Goal: Information Seeking & Learning: Learn about a topic

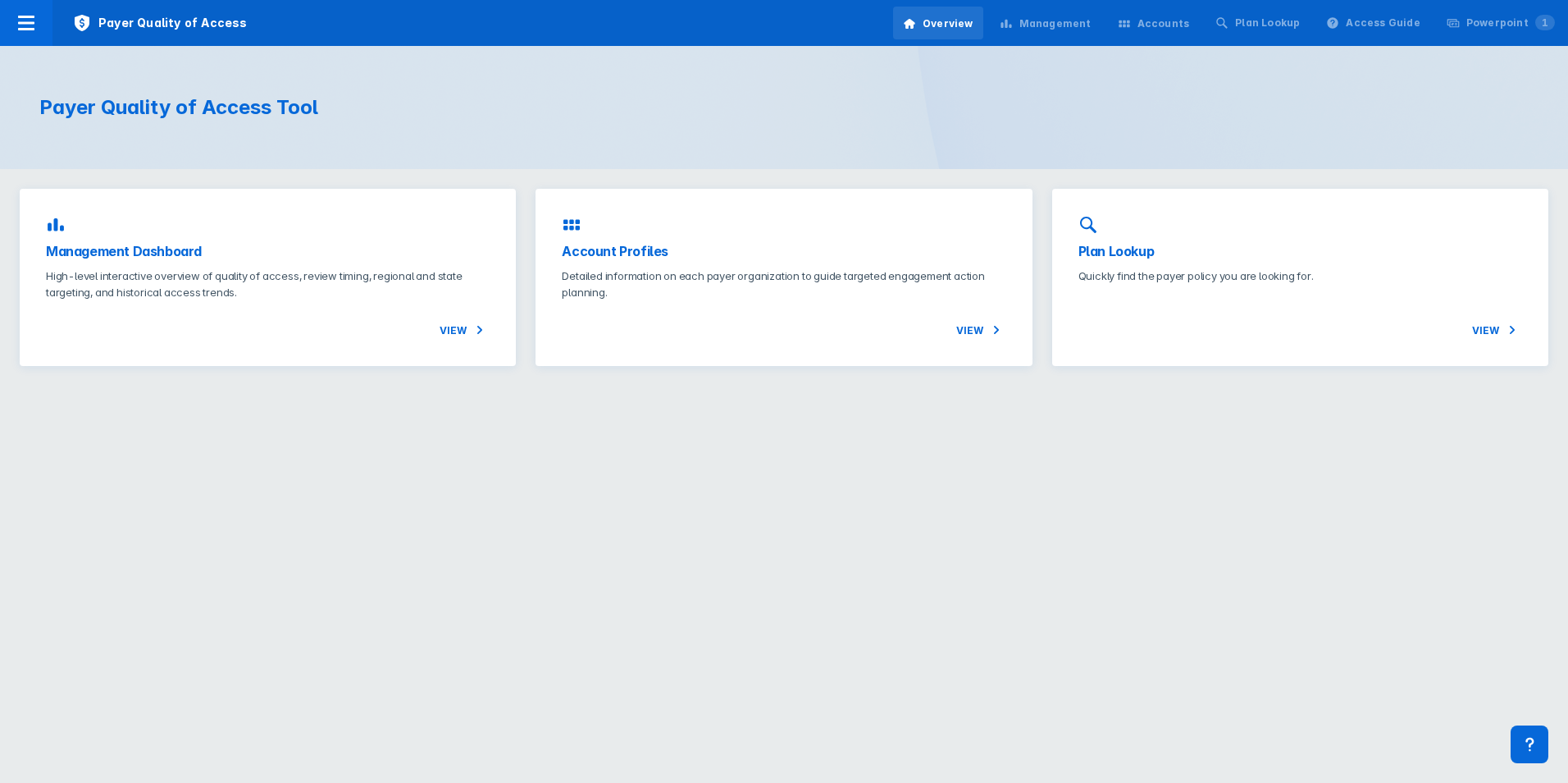
click at [408, 386] on html "Payer Quality of Access Overview Management Accounts Plan Lookup Access Guide P…" at bounding box center [784, 193] width 1568 height 386
click at [463, 316] on div "View" at bounding box center [267, 316] width 444 height 39
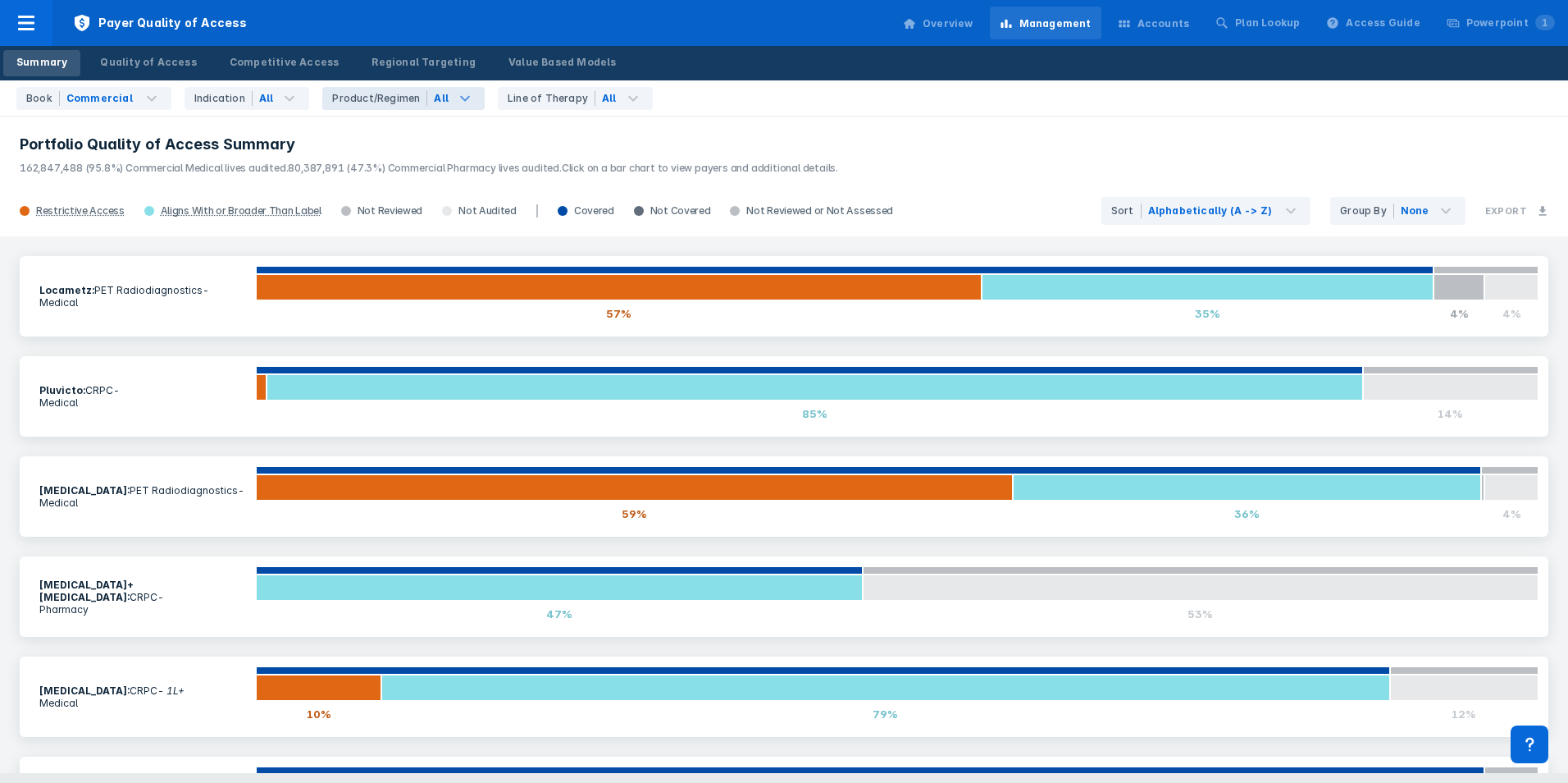
click at [434, 102] on div "All" at bounding box center [441, 98] width 15 height 15
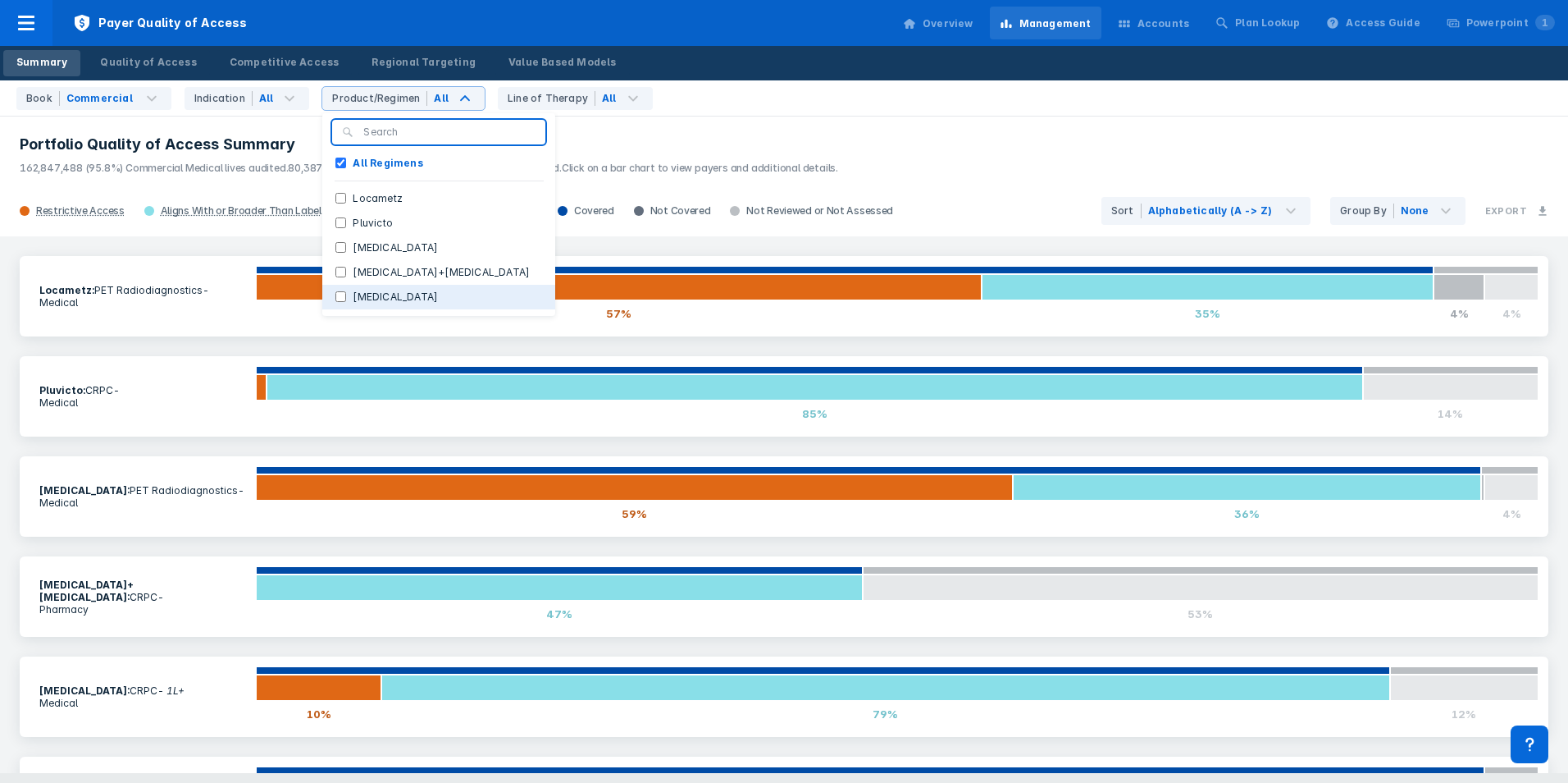
click at [347, 295] on label "Xofigo" at bounding box center [395, 296] width 99 height 15
click at [346, 295] on input "Xofigo" at bounding box center [340, 296] width 11 height 11
checkbox input "true"
checkbox Regimens "false"
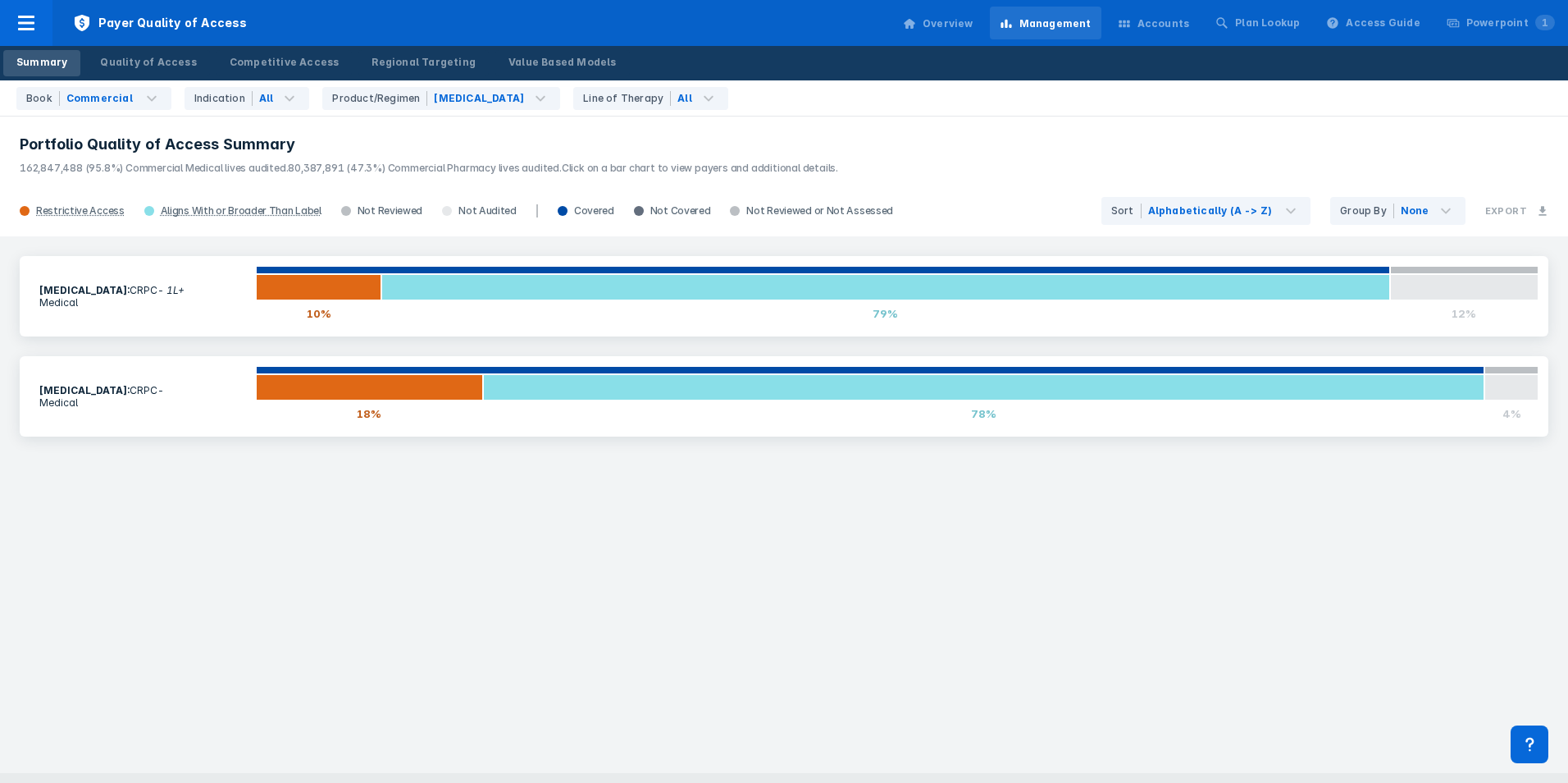
click at [391, 493] on div "Xofigo : CRPC - 1L+ Medical 10% 79% 12% Xofigo : CRPC - Medical 18% 78% 4%" at bounding box center [784, 505] width 1568 height 537
click at [168, 53] on link "Quality of Access" at bounding box center [148, 63] width 123 height 26
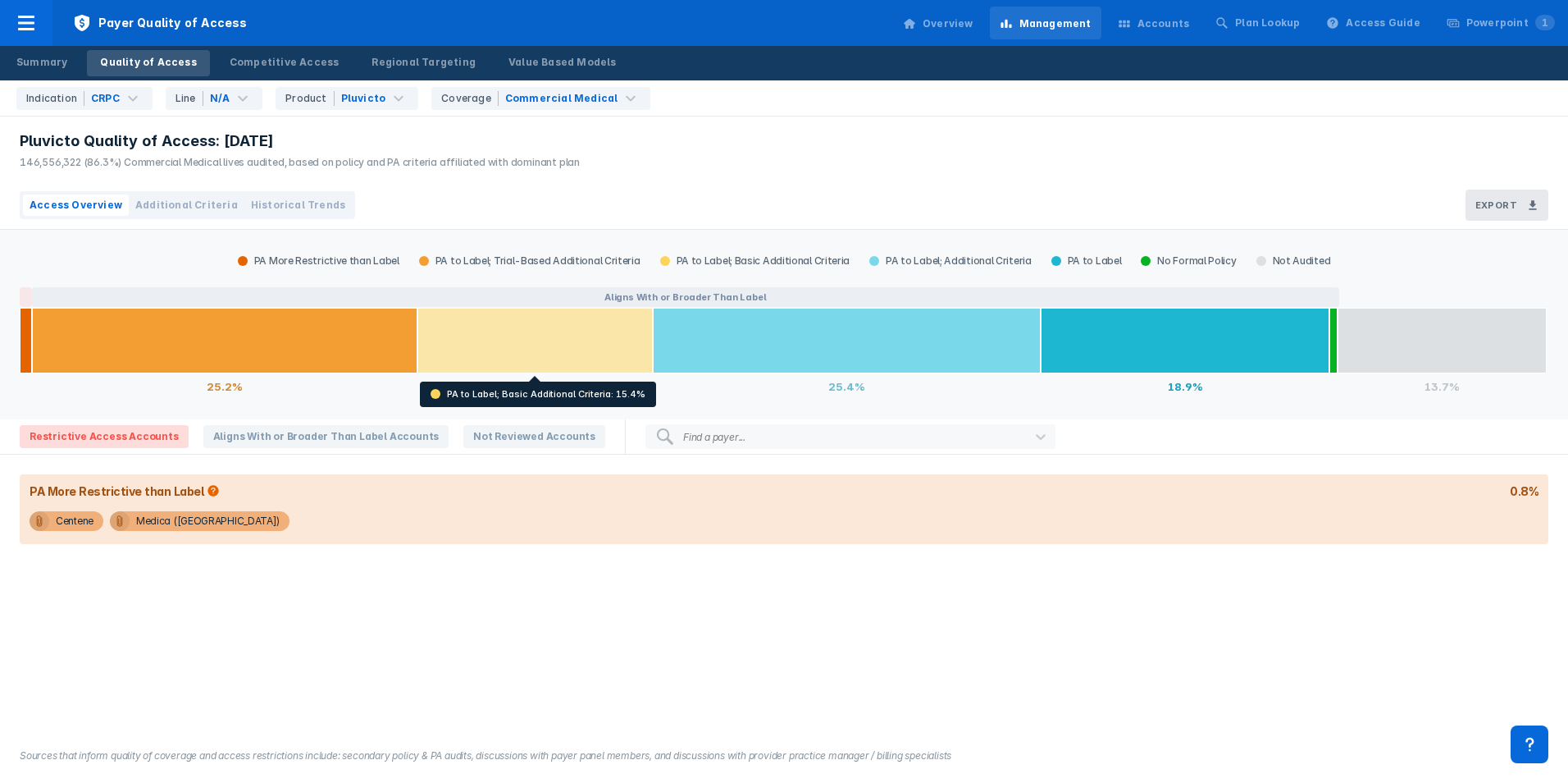
click at [500, 345] on div at bounding box center [535, 340] width 235 height 66
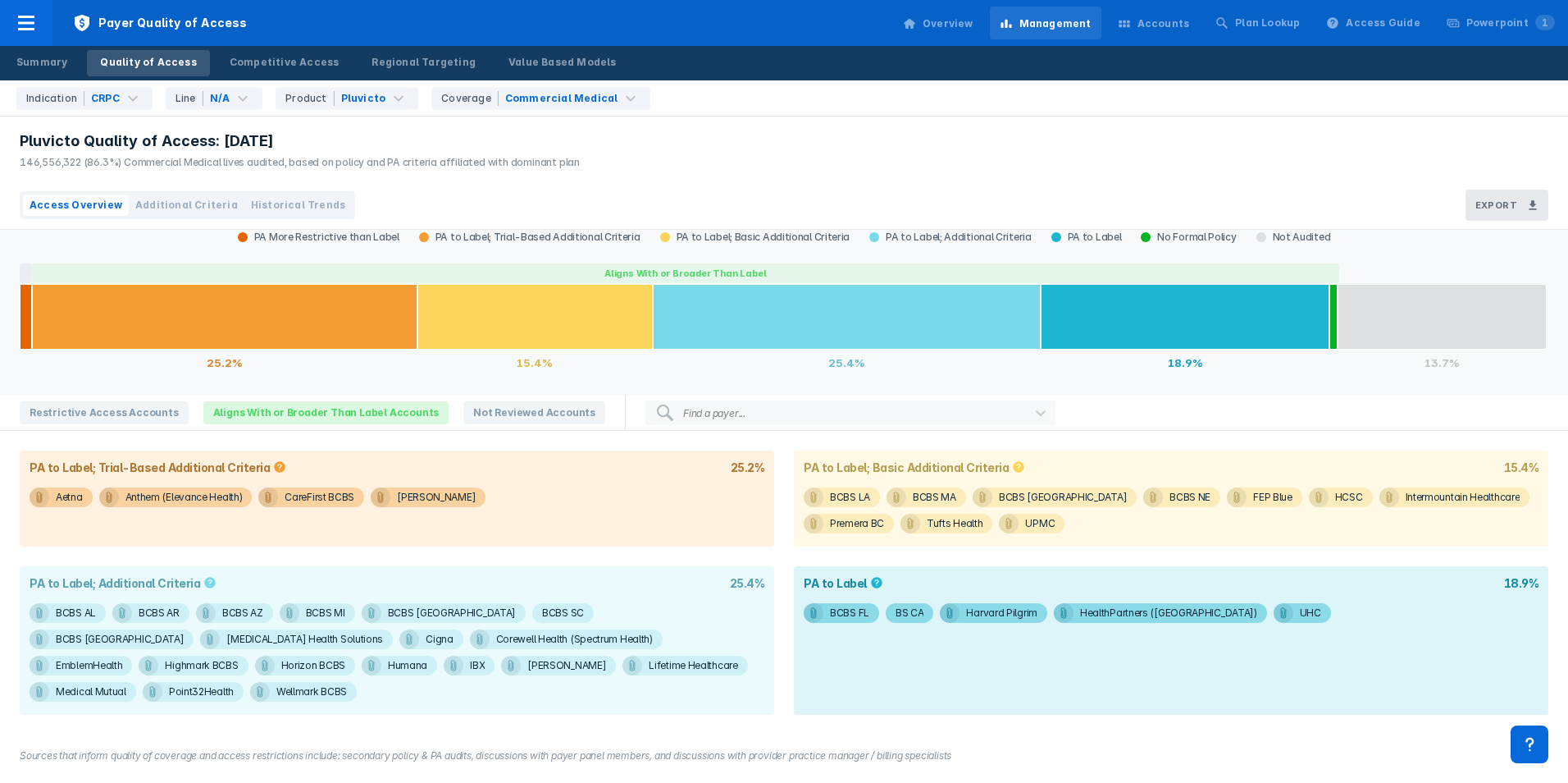
scroll to position [26, 0]
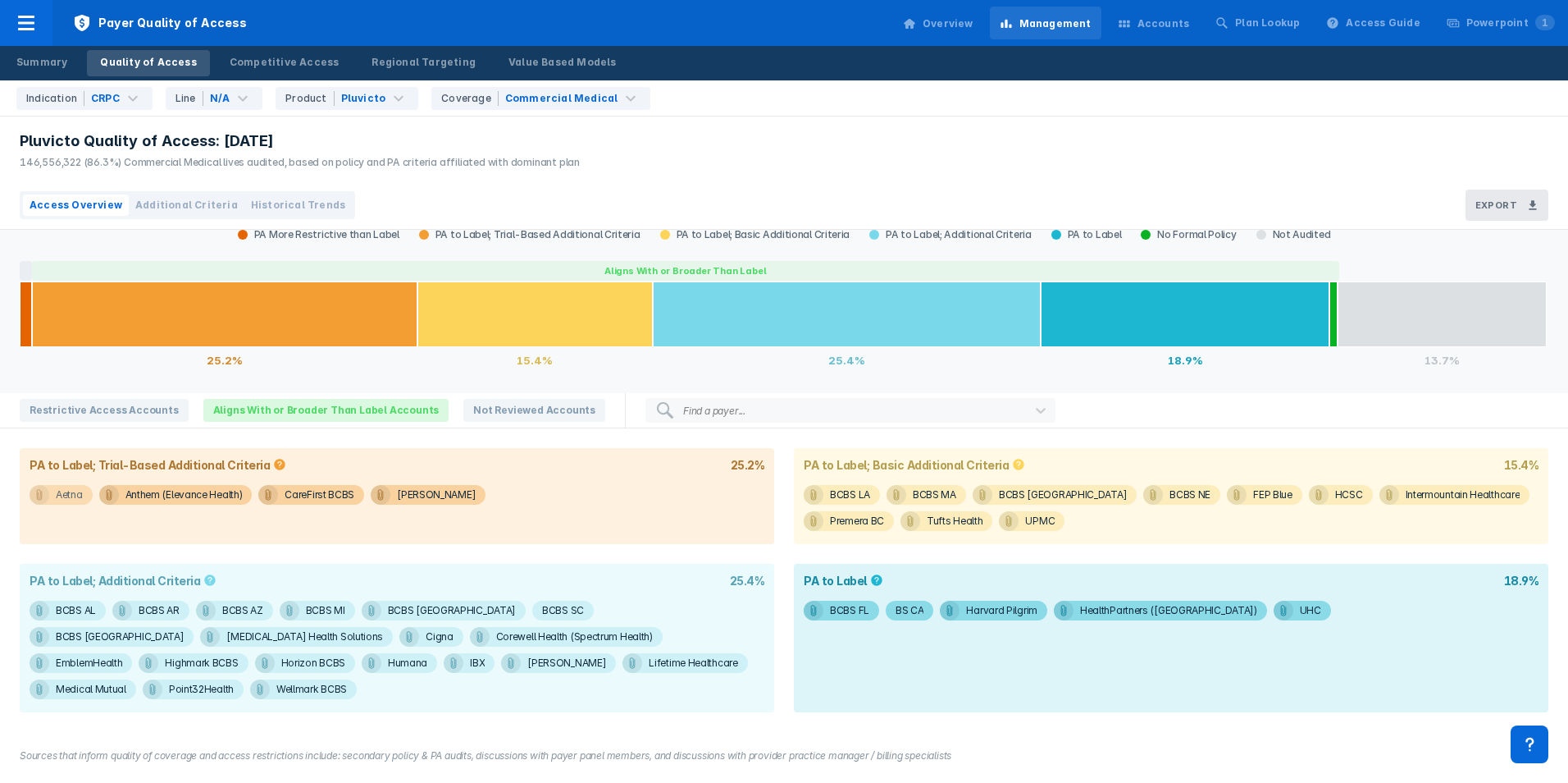
click at [61, 493] on div "Aetna" at bounding box center [69, 495] width 27 height 20
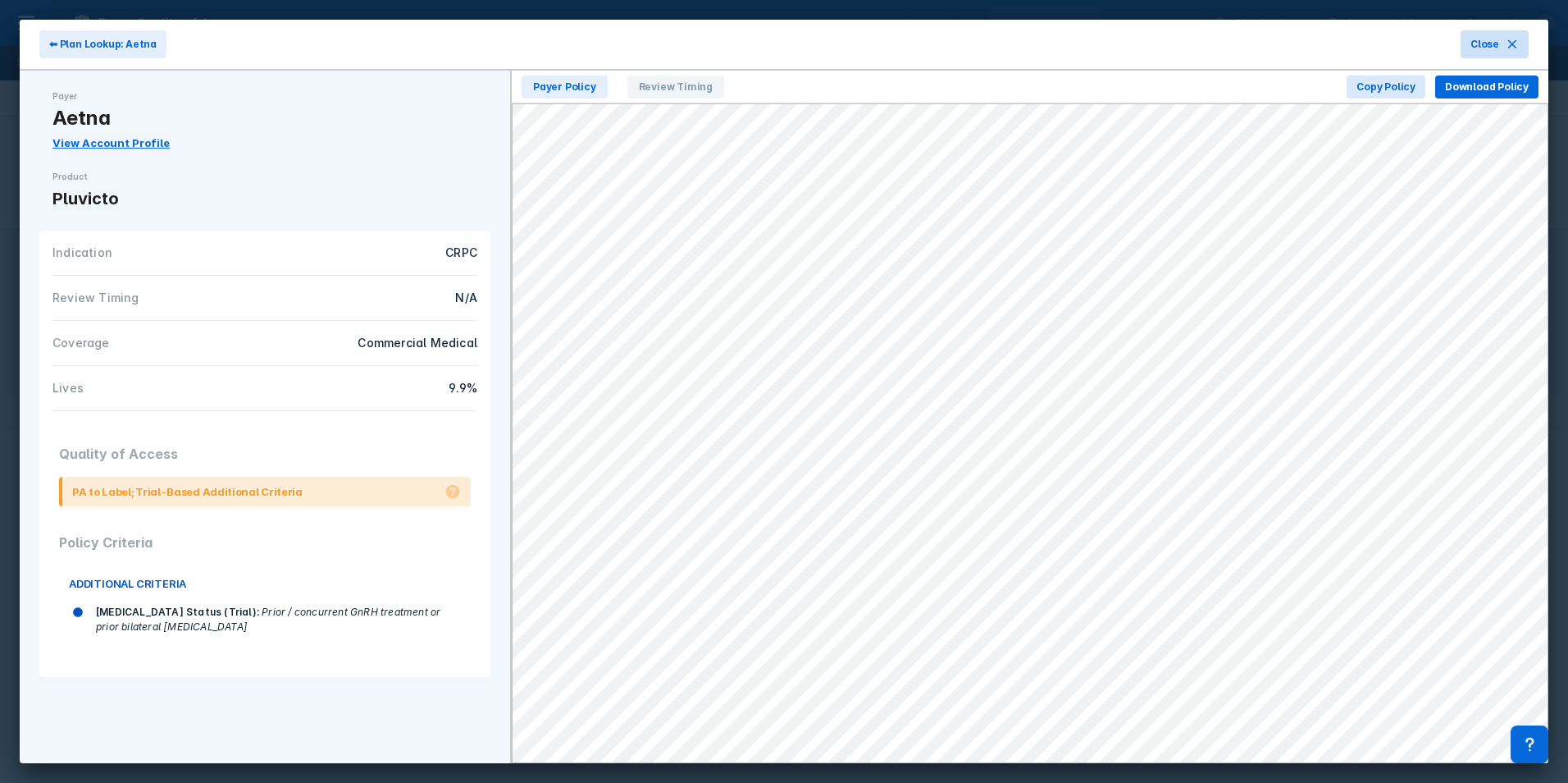
click at [955, 41] on icon at bounding box center [1511, 44] width 13 height 13
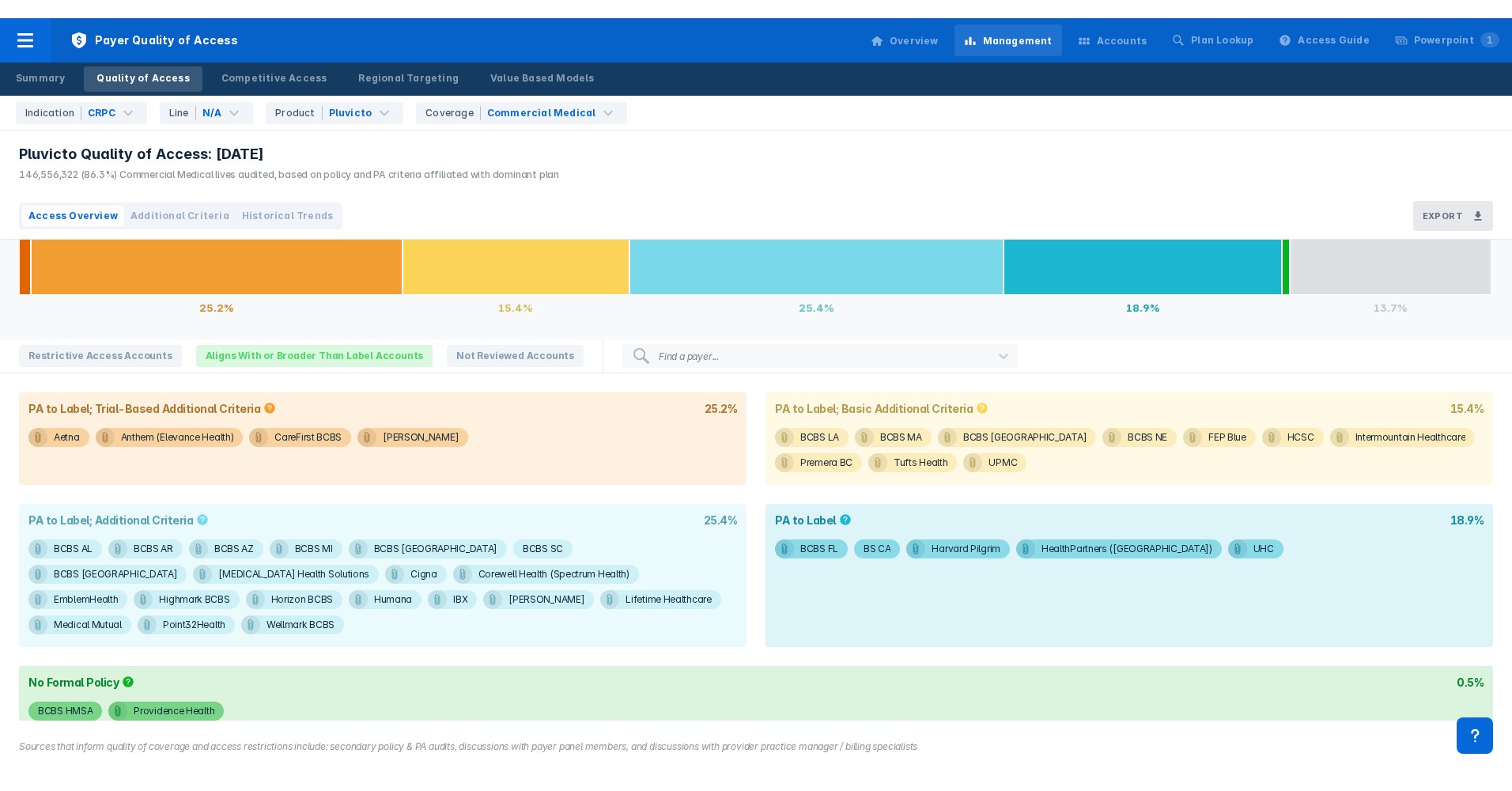
scroll to position [84, 0]
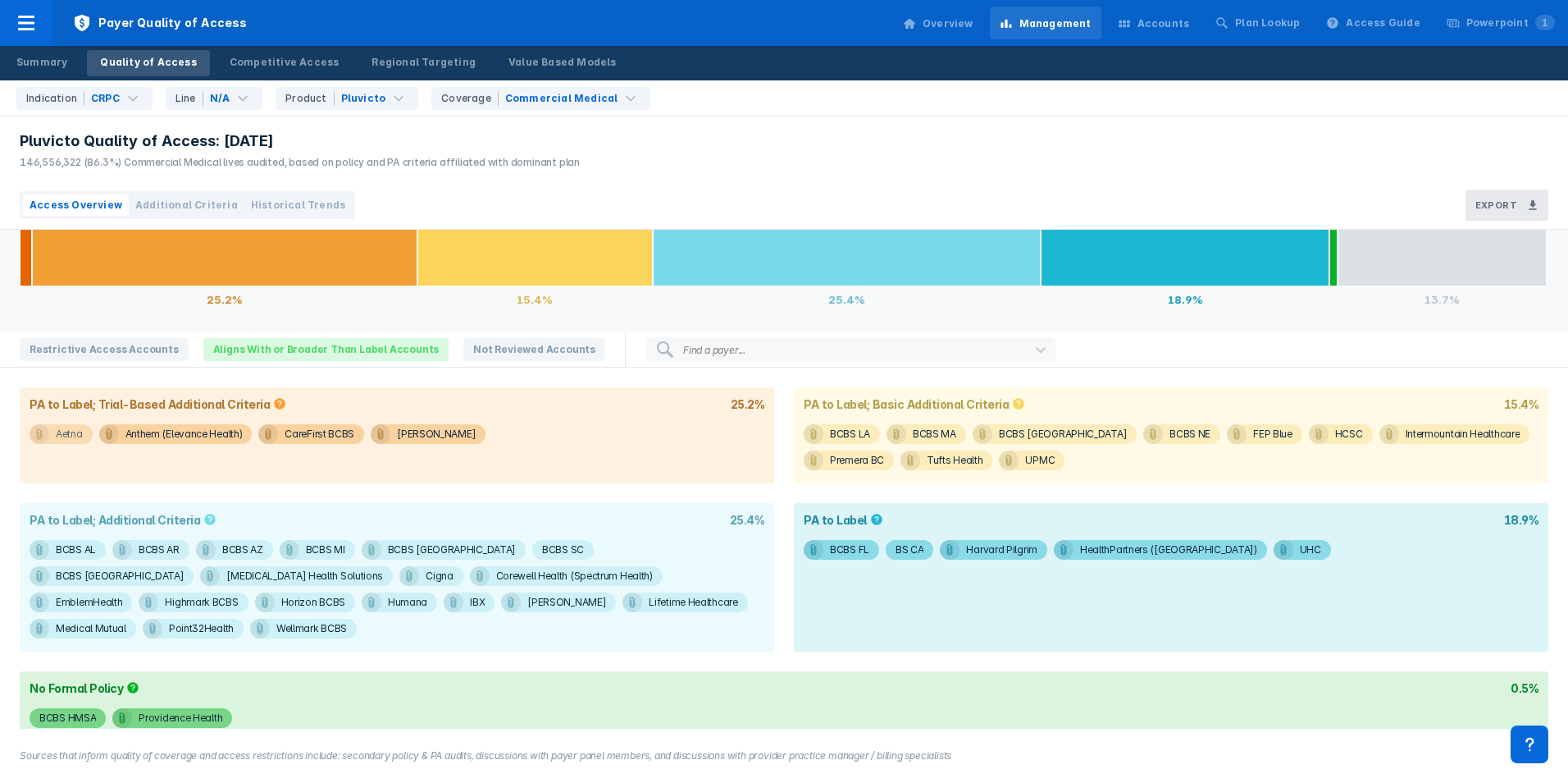
click at [72, 442] on div "Aetna" at bounding box center [69, 434] width 27 height 20
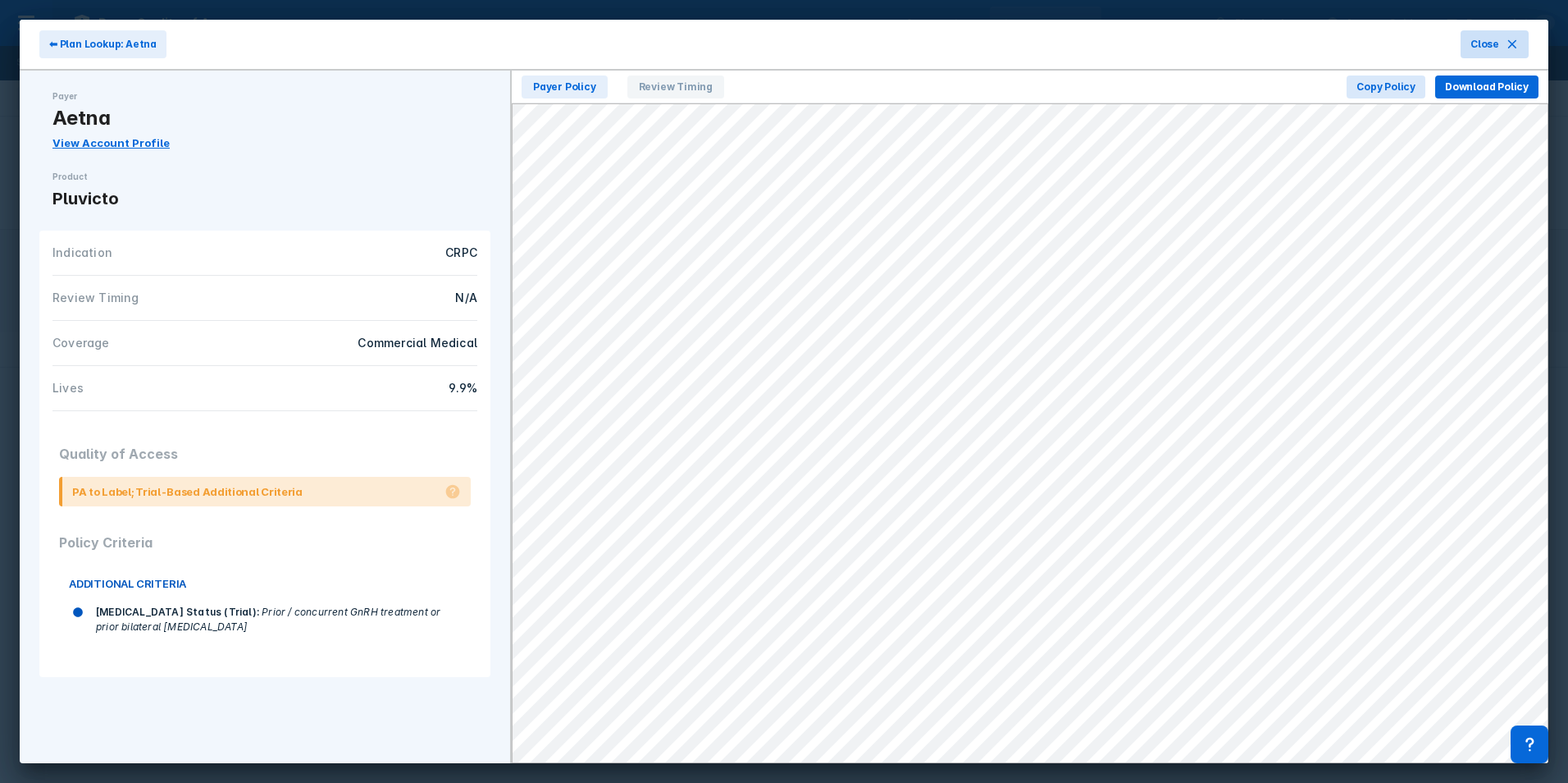
click at [955, 47] on button "Close" at bounding box center [1494, 44] width 68 height 28
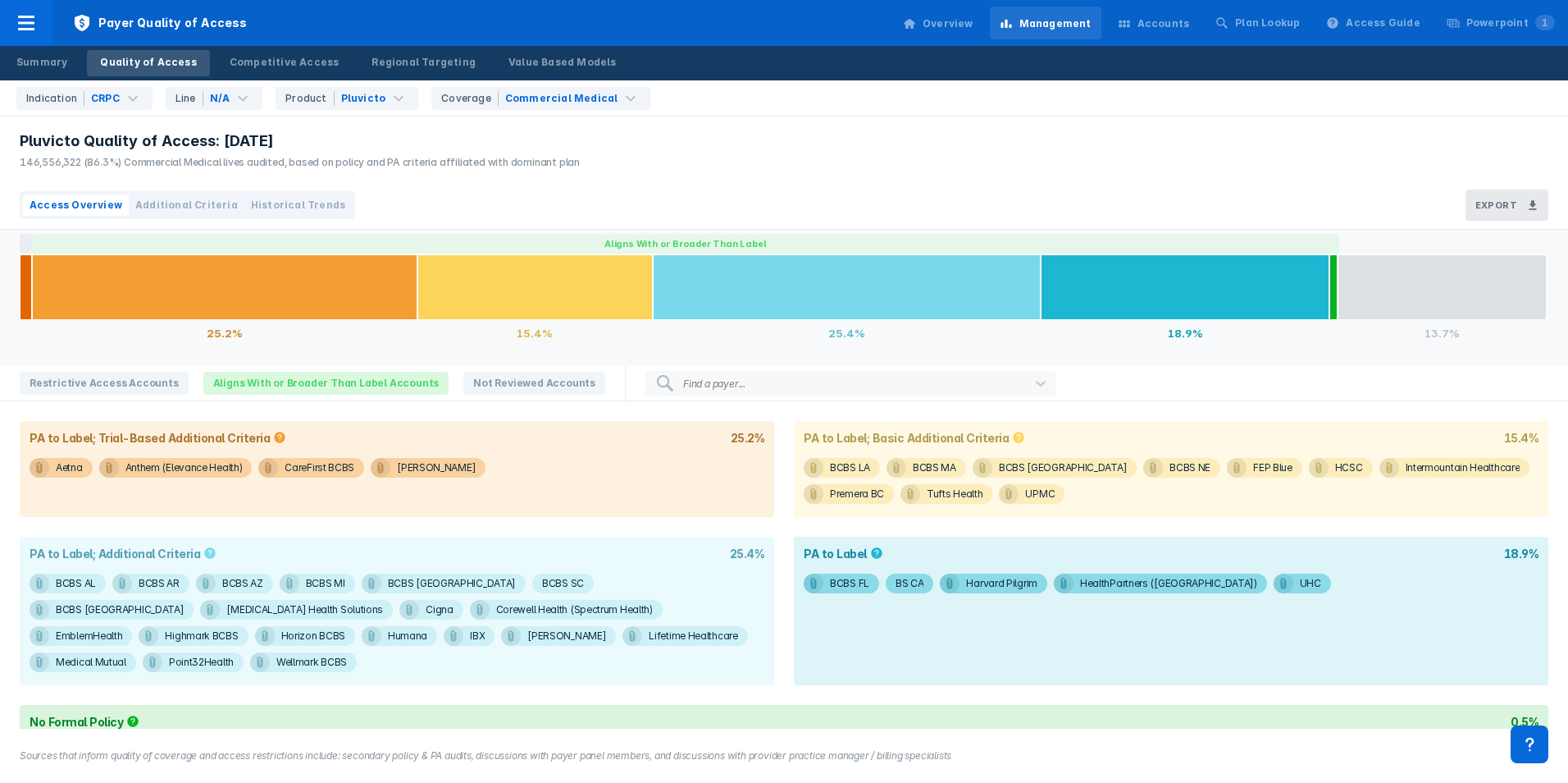
scroll to position [87, 0]
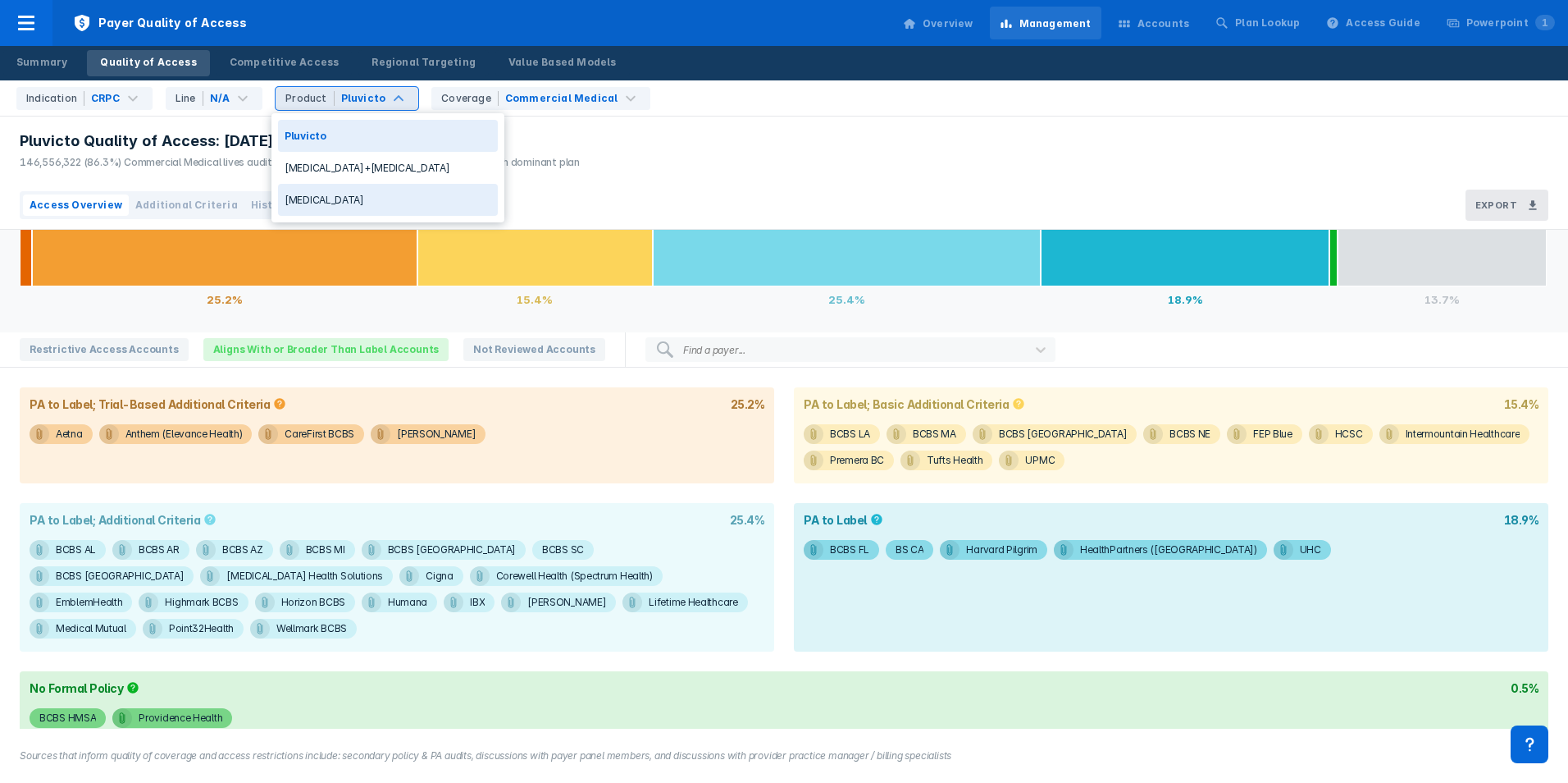
click at [367, 195] on div "Xofigo" at bounding box center [388, 199] width 219 height 32
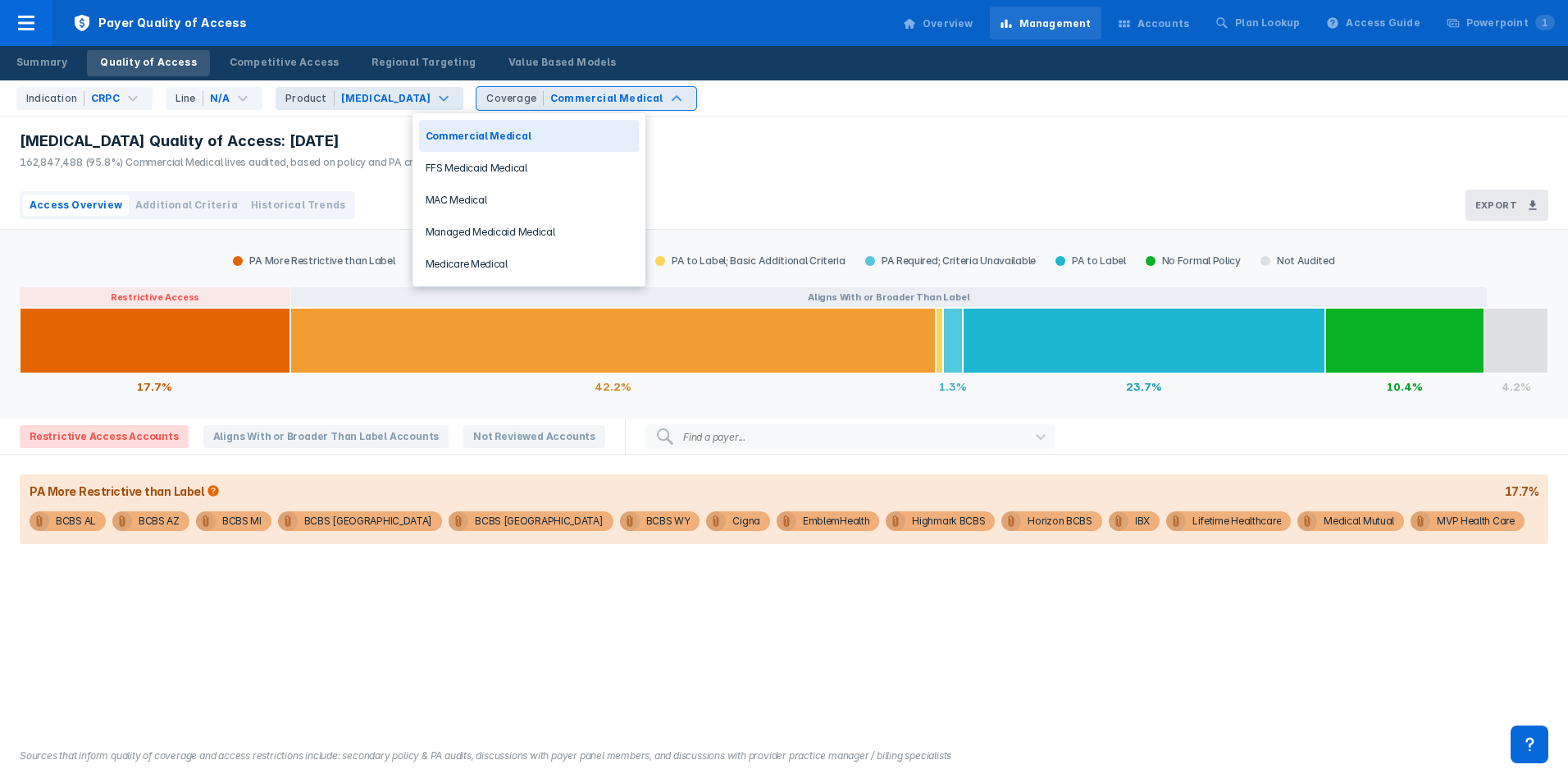
click at [756, 137] on div "Xofigo Quality of Access: Jul 2025 162,847,488 (95.8%) Commercial Medical lives…" at bounding box center [784, 149] width 1568 height 65
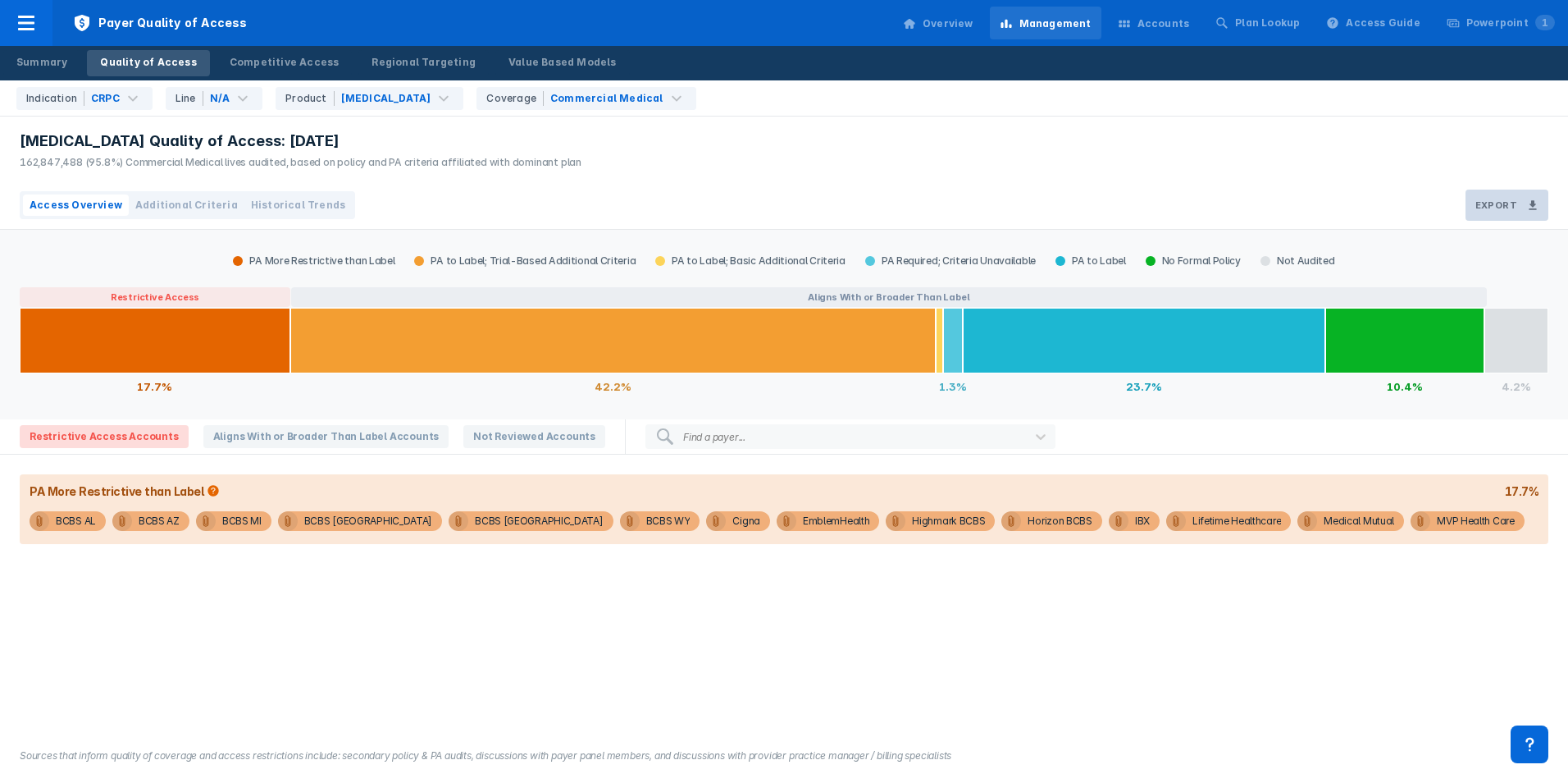
click at [955, 202] on h3 "Export" at bounding box center [1496, 205] width 42 height 12
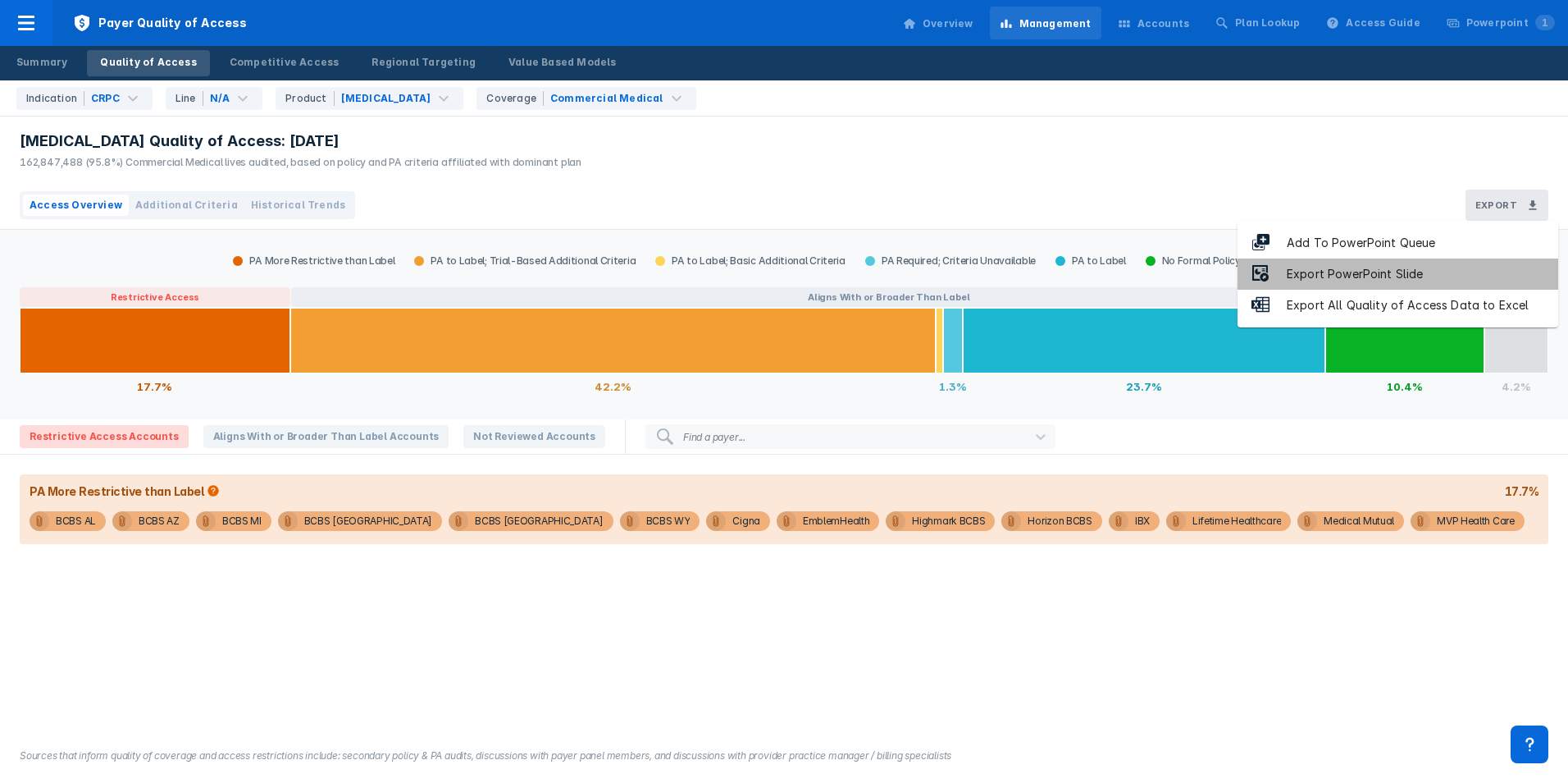
click at [955, 269] on li "Export PowerPoint Slide" at bounding box center [1398, 273] width 321 height 31
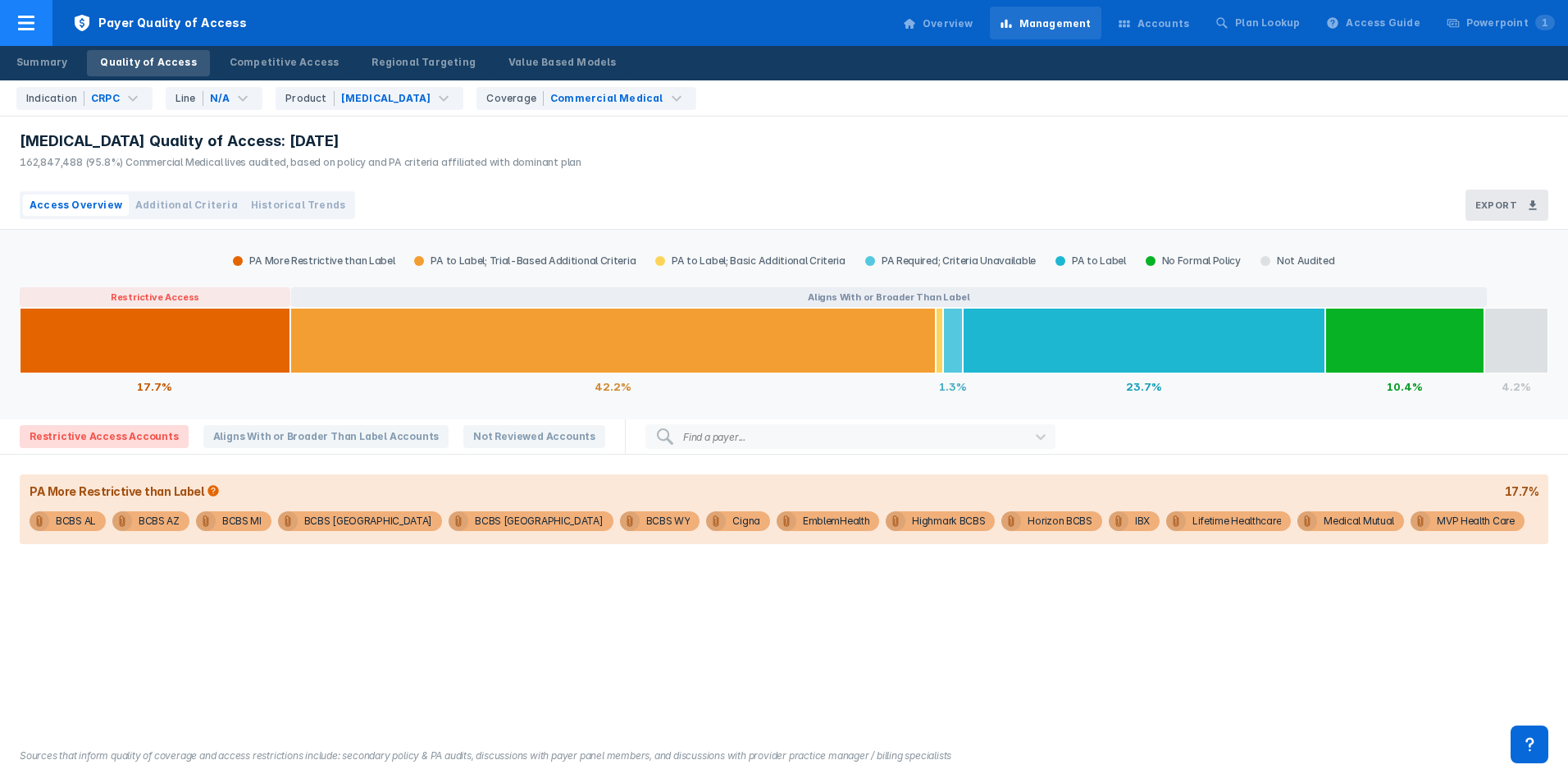
click at [19, 28] on icon at bounding box center [26, 23] width 16 height 15
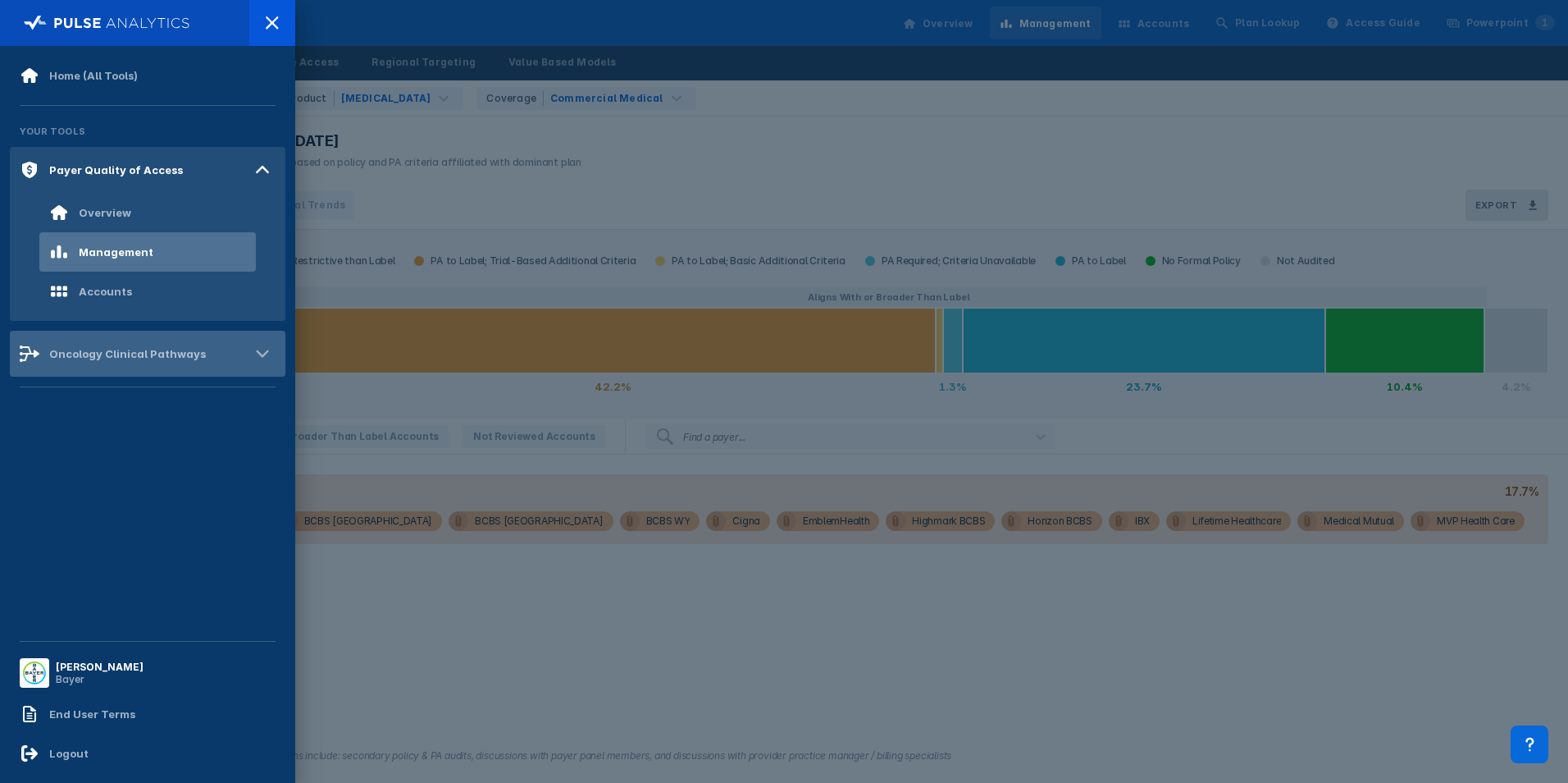
click at [118, 362] on div "Oncology Clinical Pathways" at bounding box center [113, 354] width 186 height 20
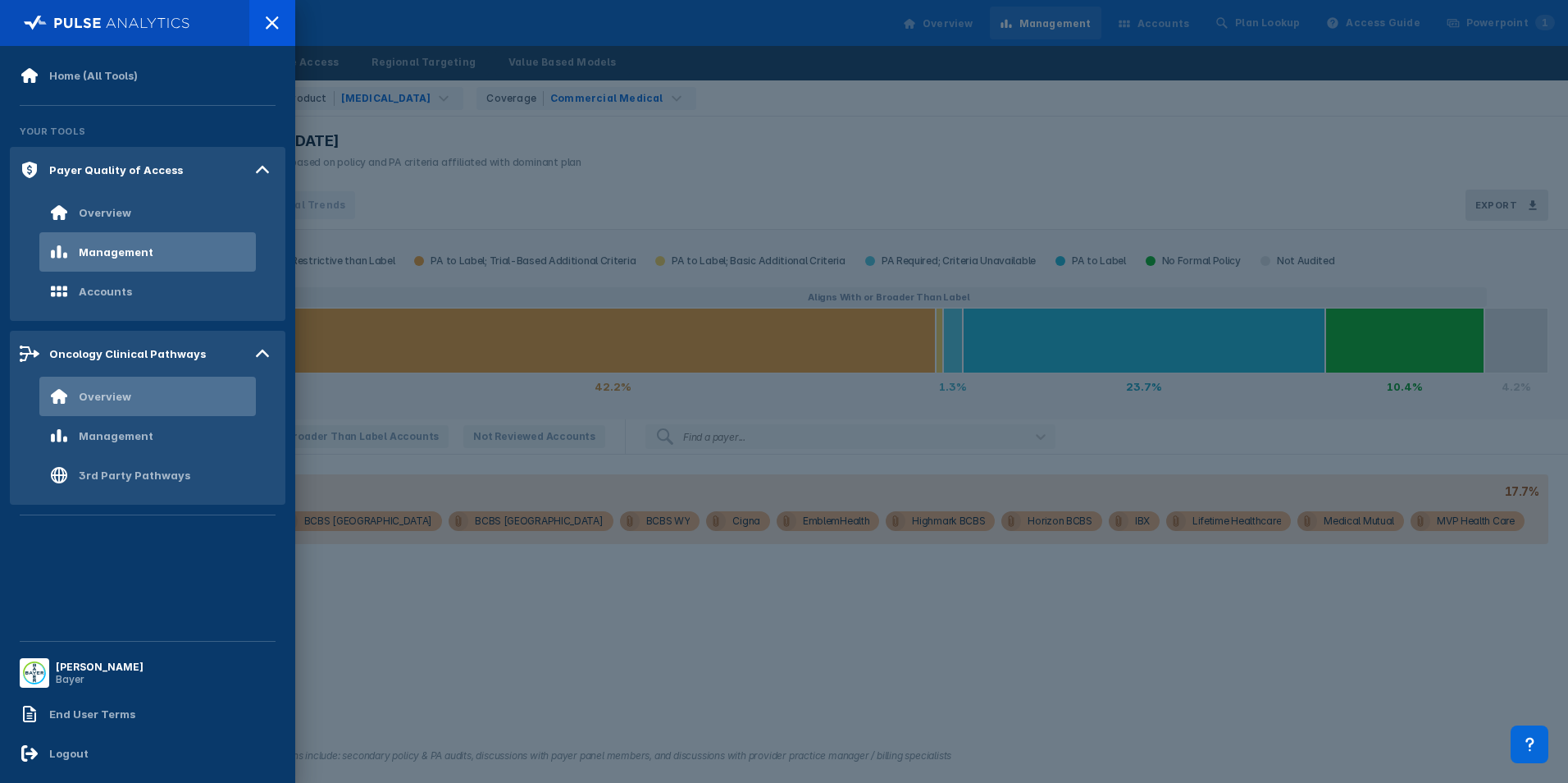
click at [124, 405] on div "Overview" at bounding box center [90, 396] width 82 height 20
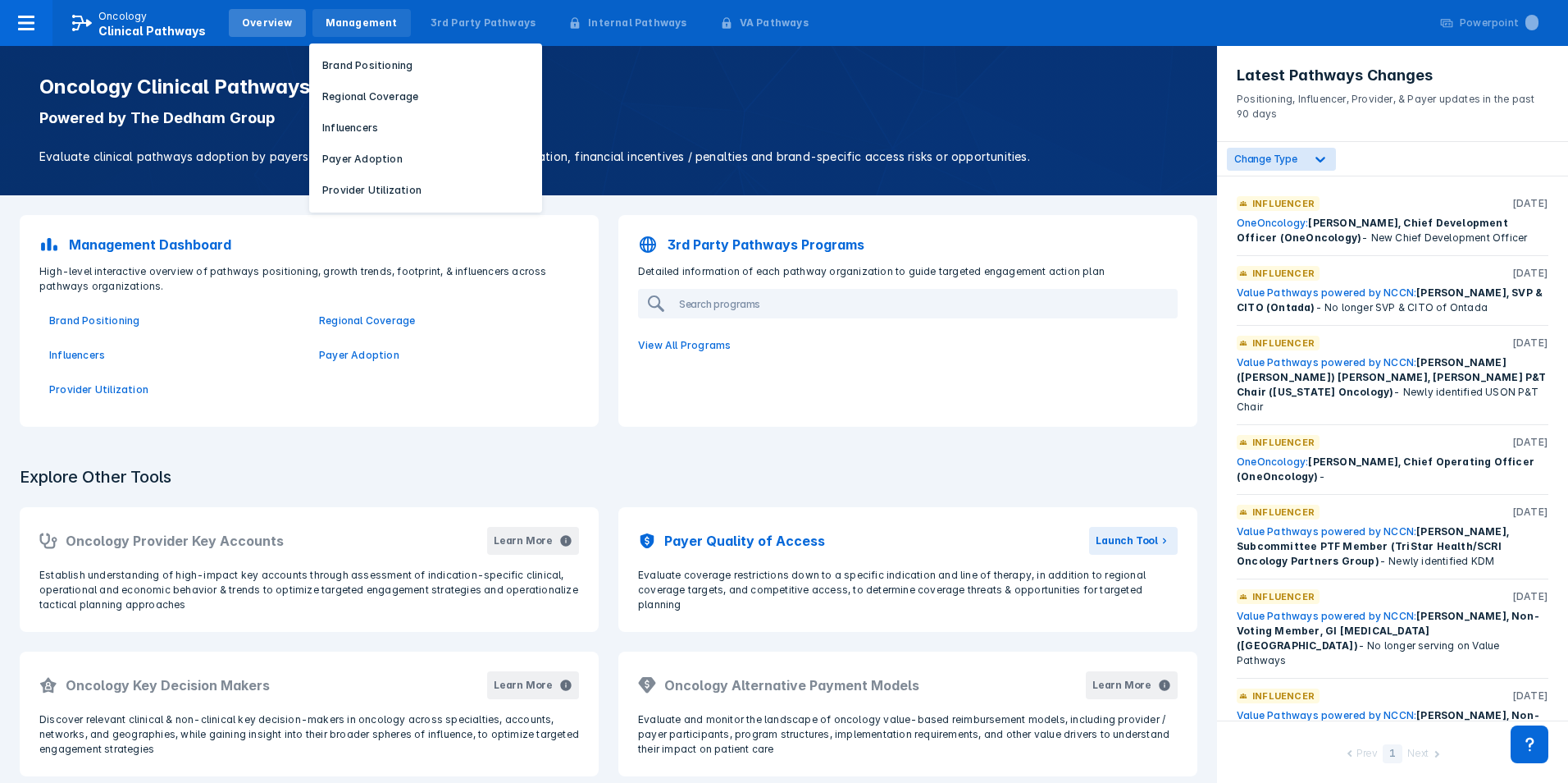
click at [360, 22] on div "Management" at bounding box center [362, 23] width 72 height 15
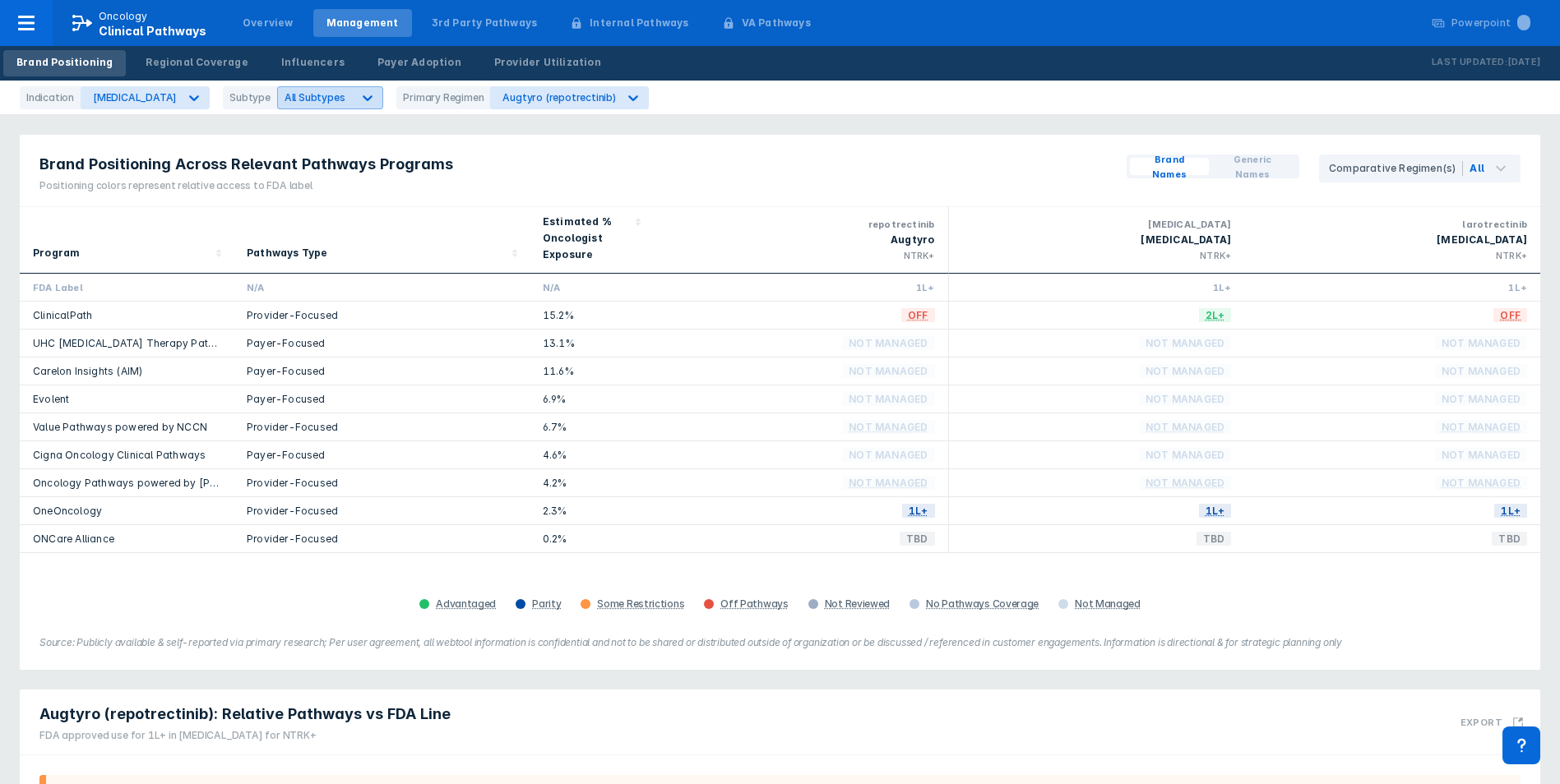
click at [359, 105] on icon at bounding box center [367, 98] width 16 height 16
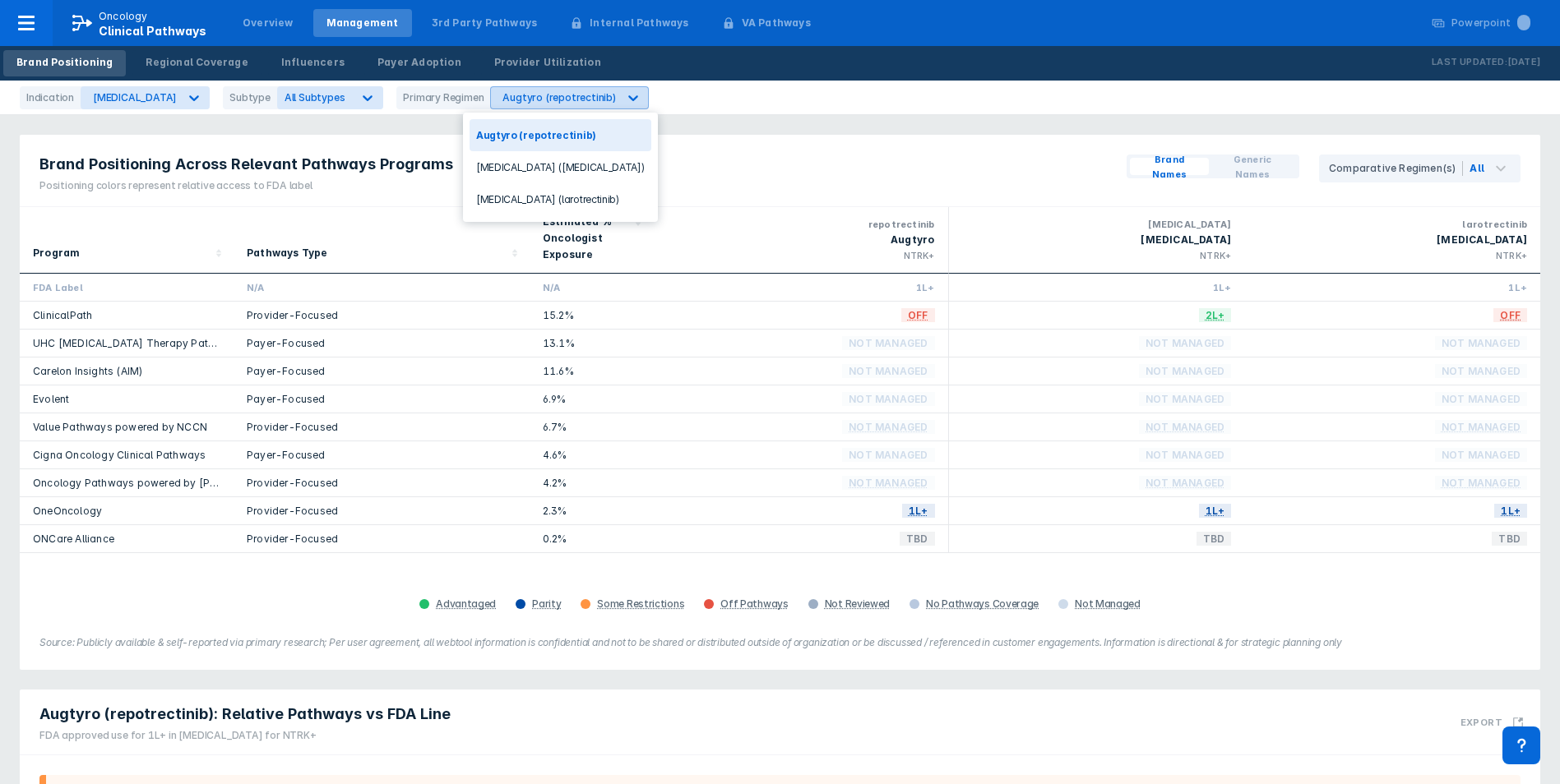
click at [516, 90] on div "Augtyro (repotrectinib)" at bounding box center [554, 97] width 126 height 21
click at [183, 105] on div at bounding box center [194, 98] width 30 height 30
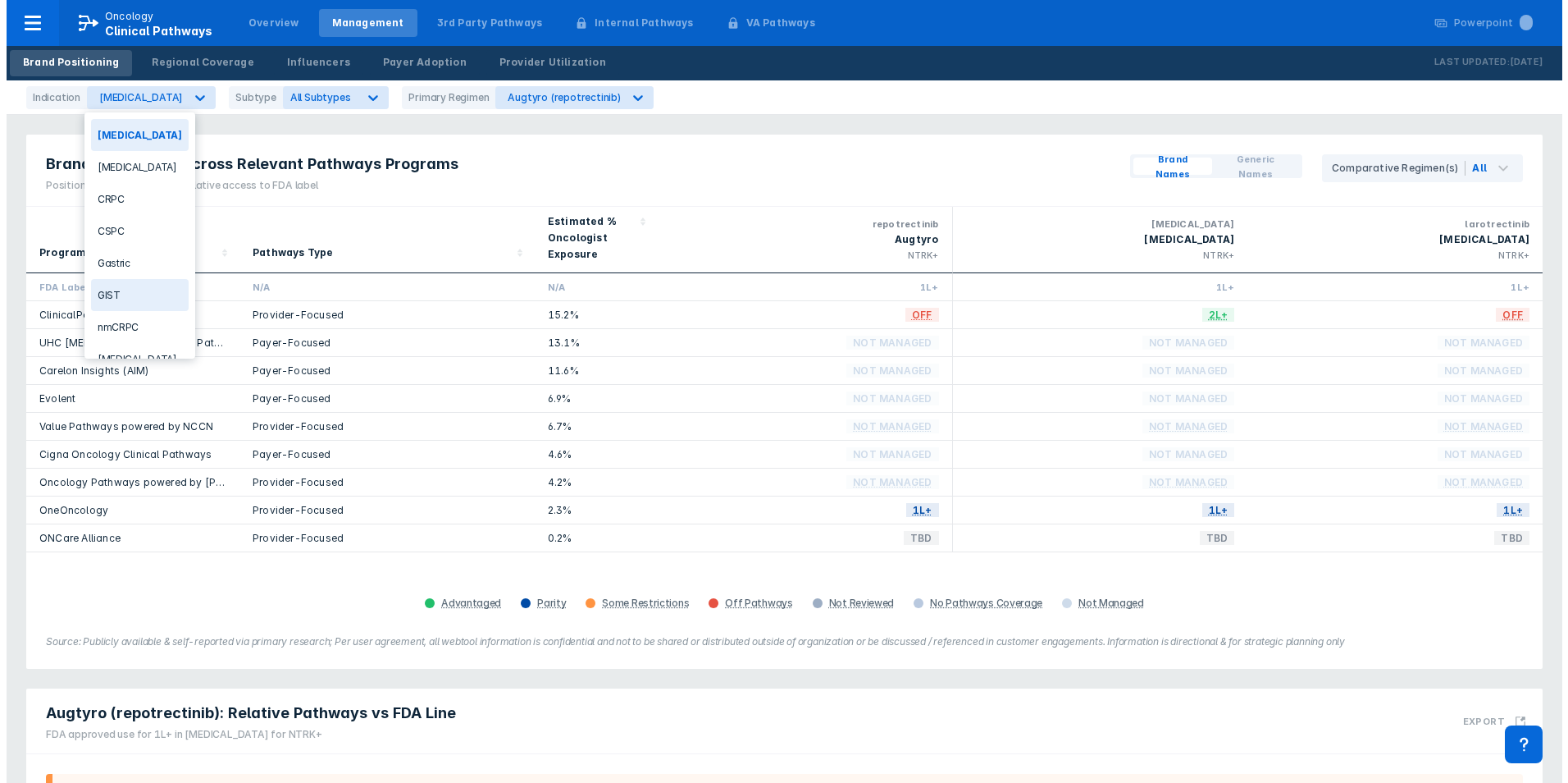
scroll to position [55, 0]
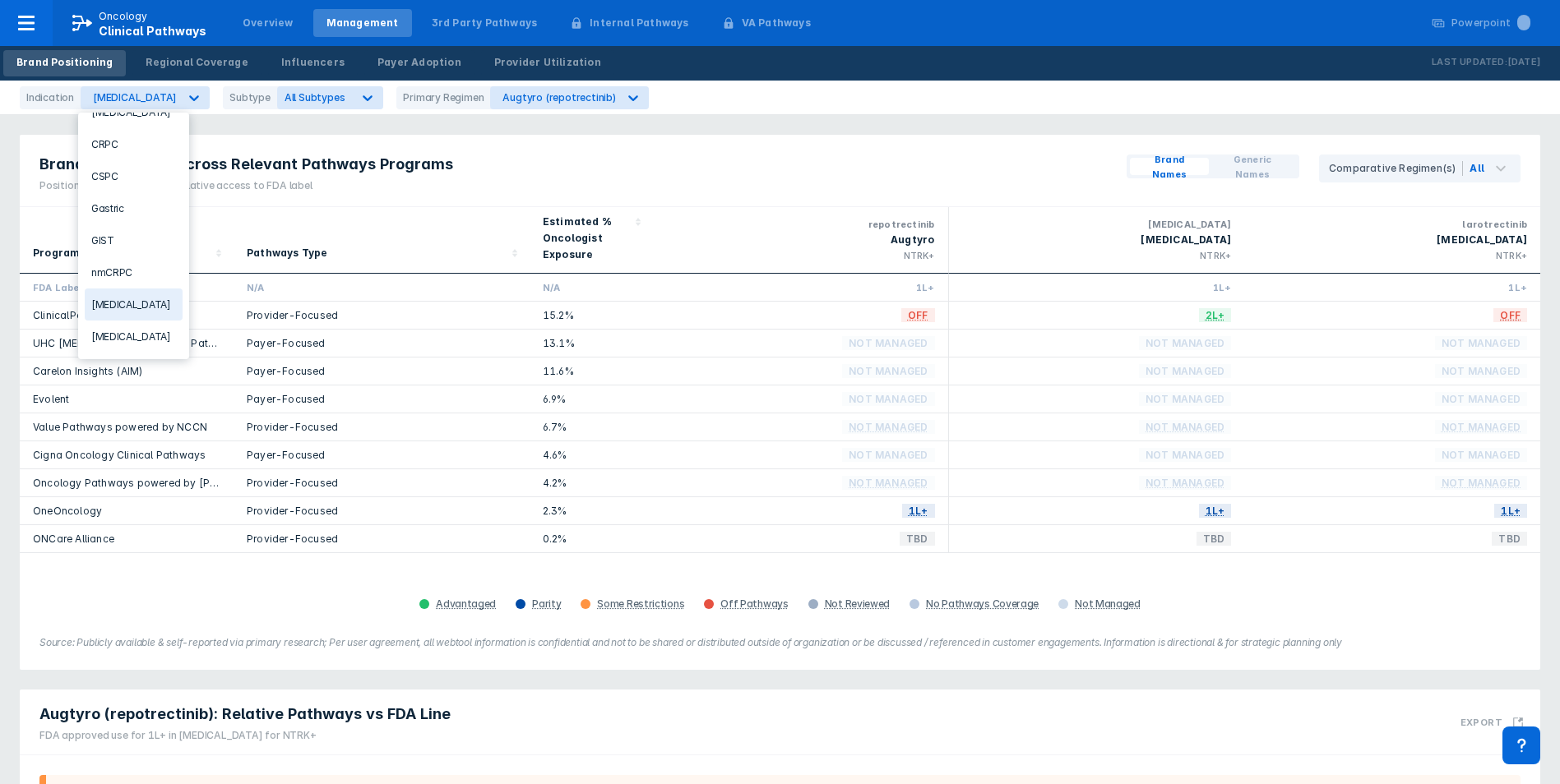
click at [135, 306] on div "NSCLC" at bounding box center [134, 305] width 98 height 32
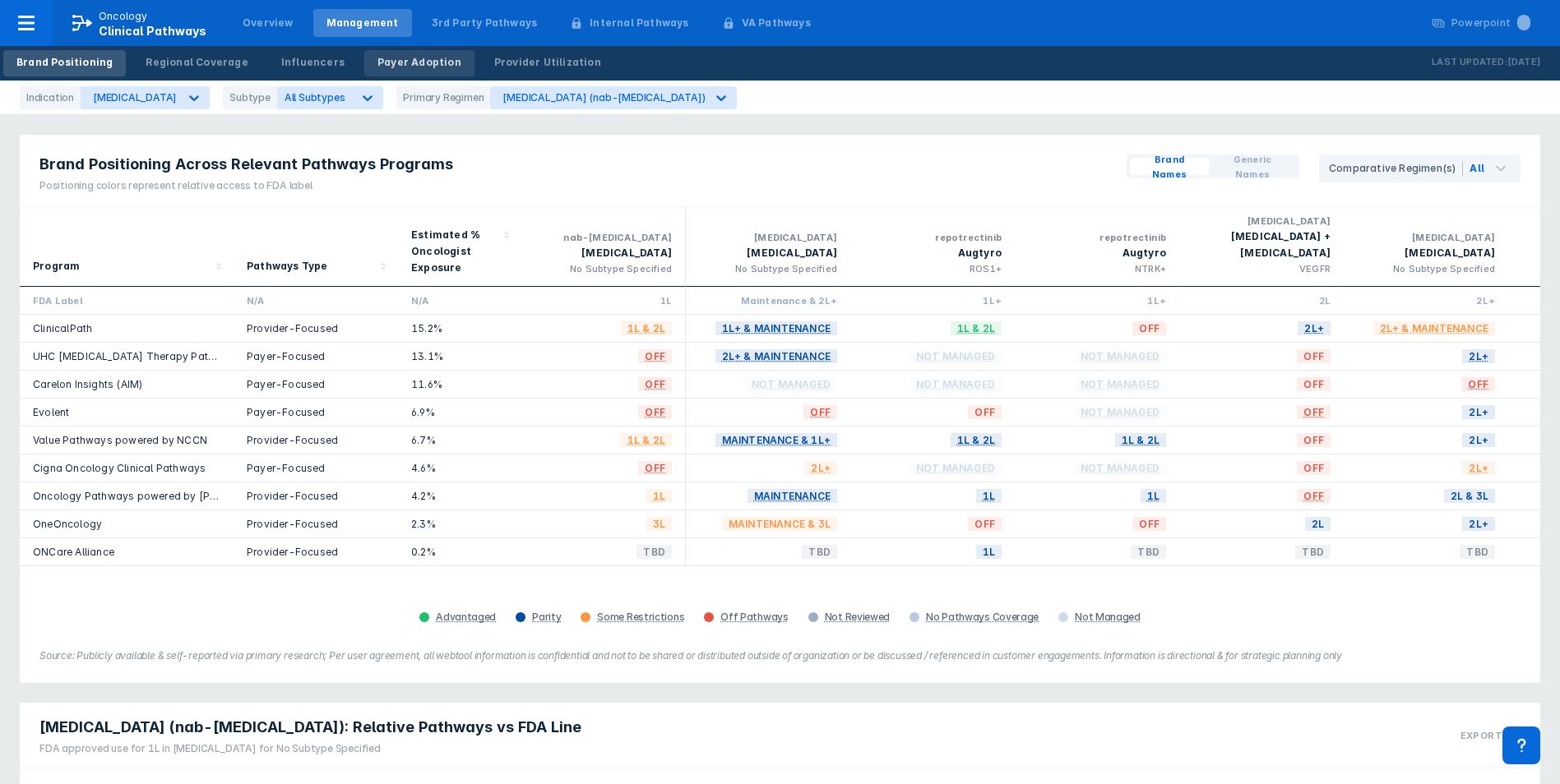
click at [378, 65] on div "Payer Adoption" at bounding box center [420, 62] width 84 height 15
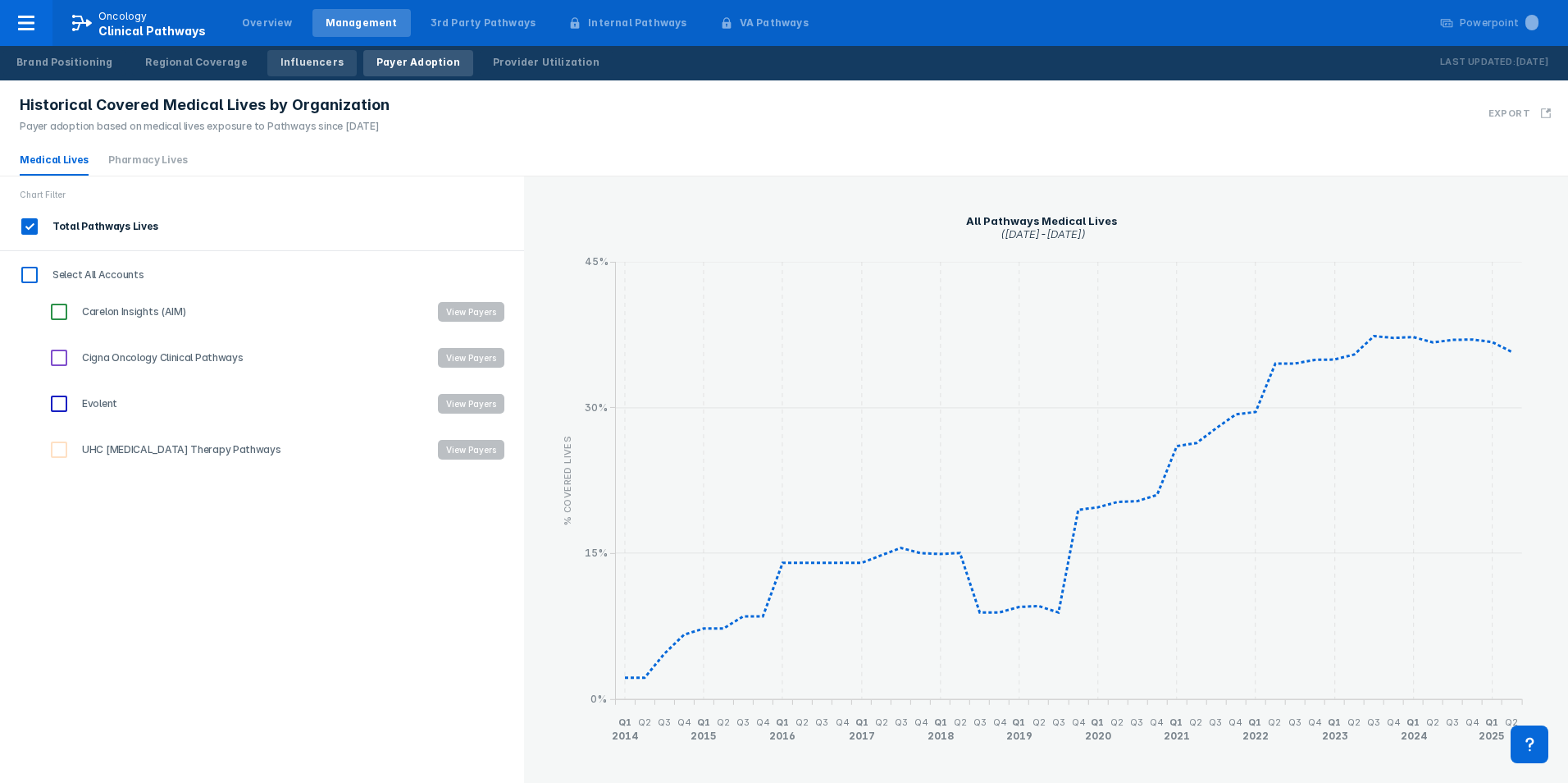
click at [280, 64] on div "Influencers" at bounding box center [311, 62] width 63 height 15
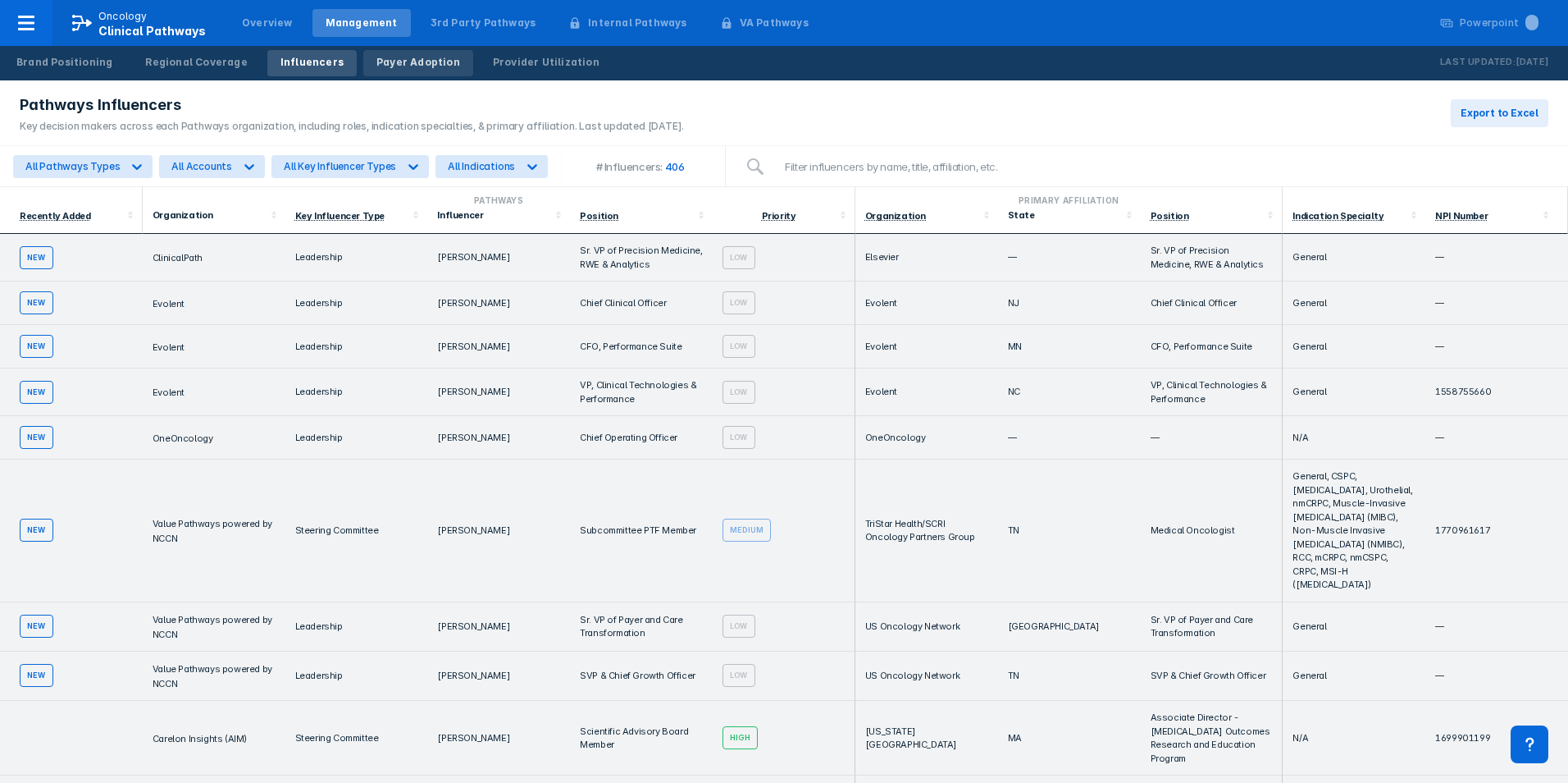
click at [409, 64] on div "Payer Adoption" at bounding box center [419, 62] width 84 height 15
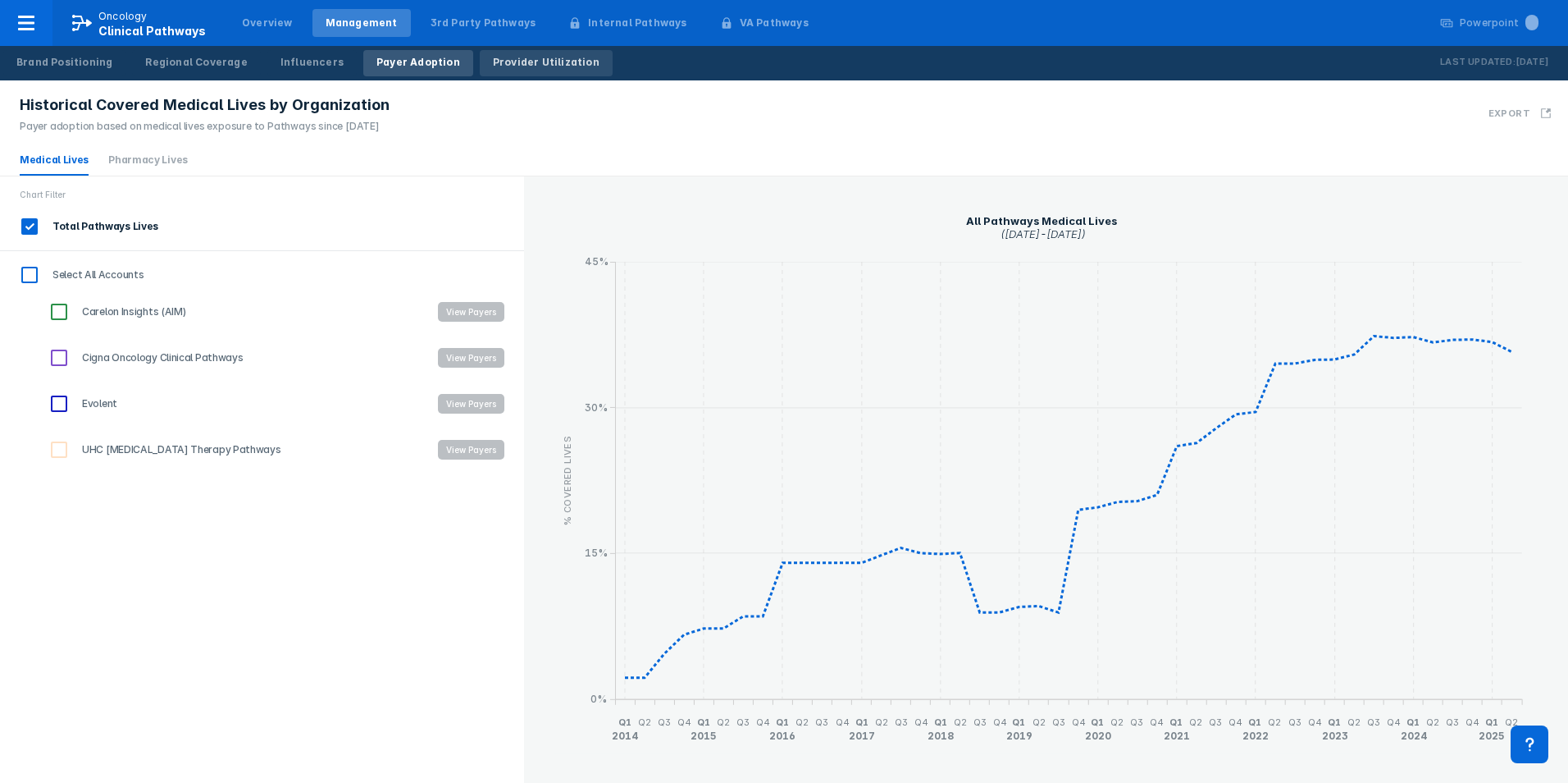
click at [514, 60] on div "Provider Utilization" at bounding box center [545, 62] width 107 height 15
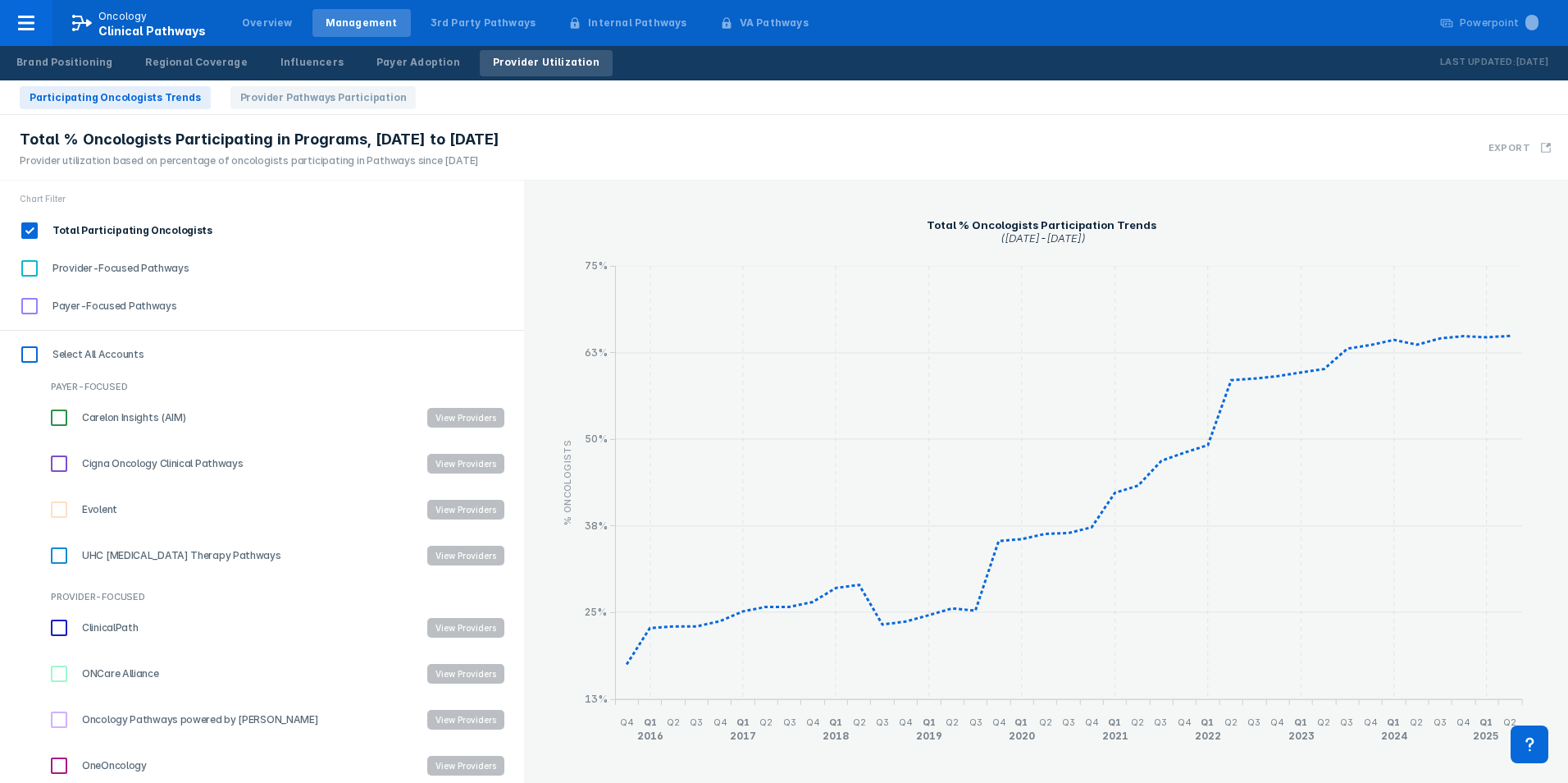
click at [31, 266] on input "Provider-Focused Pathways" at bounding box center [30, 268] width 28 height 28
checkbox input "true"
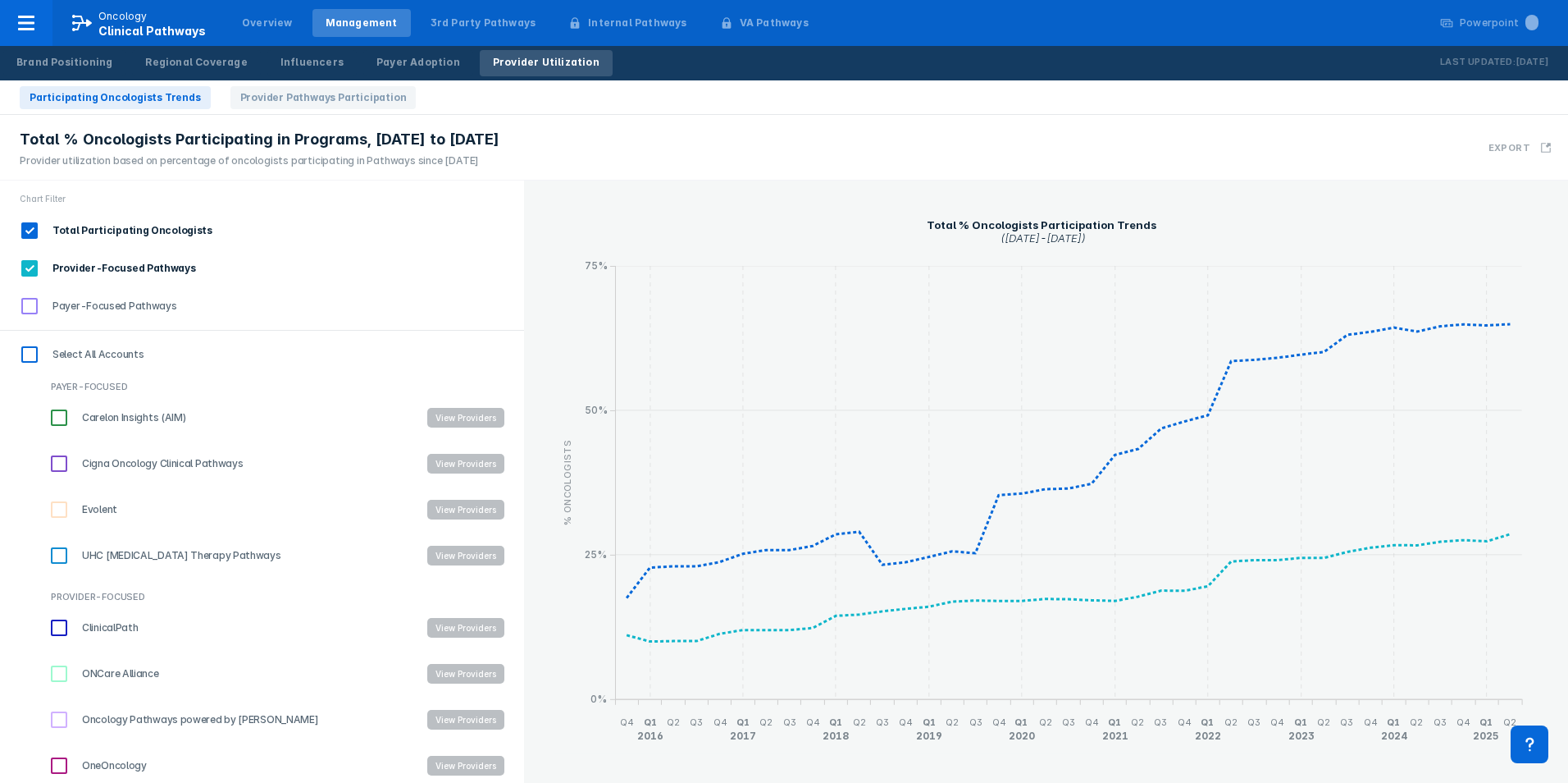
click at [30, 233] on input "Total Participating Oncologists" at bounding box center [30, 230] width 28 height 28
checkbox input "false"
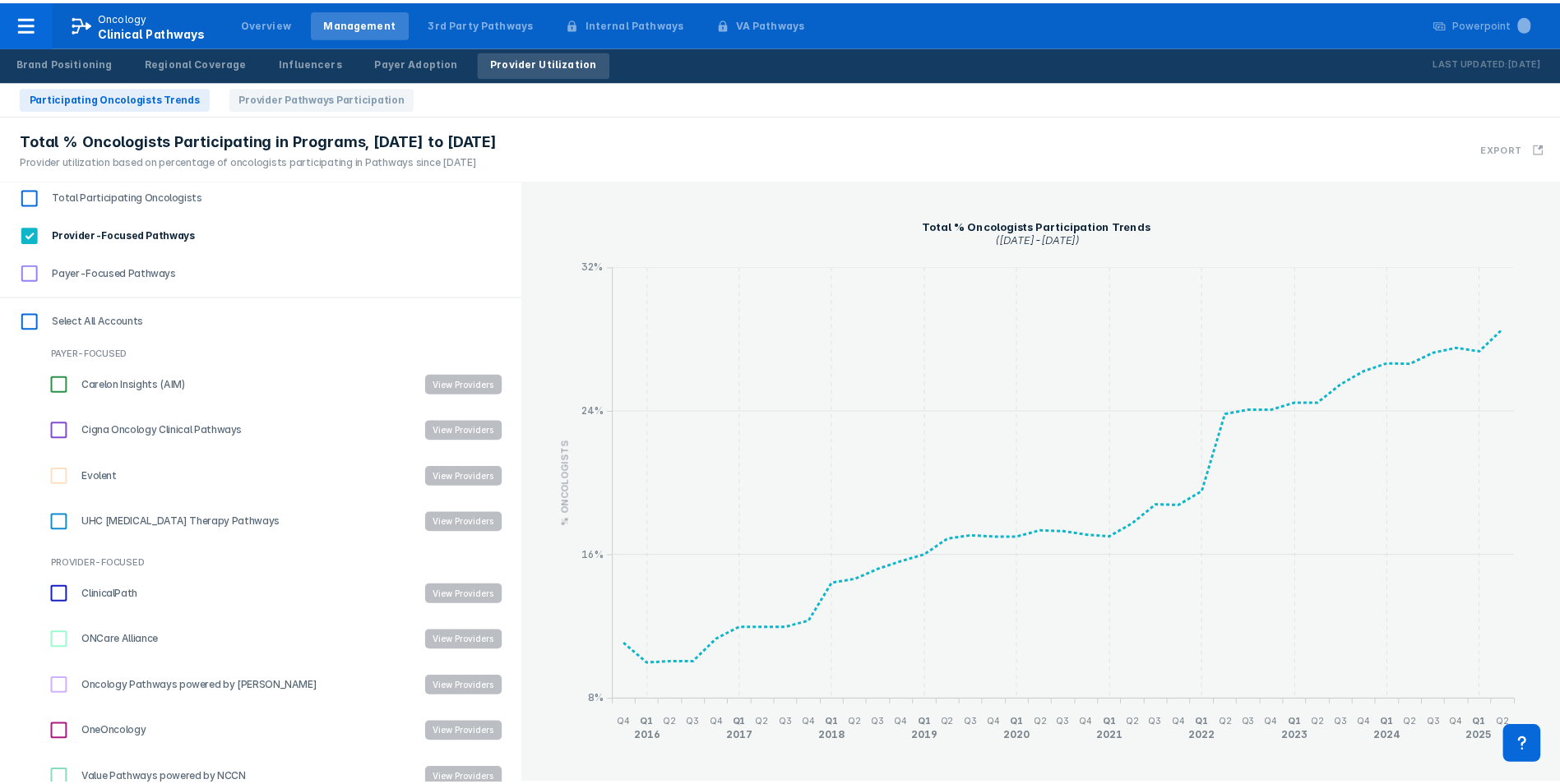
scroll to position [52, 0]
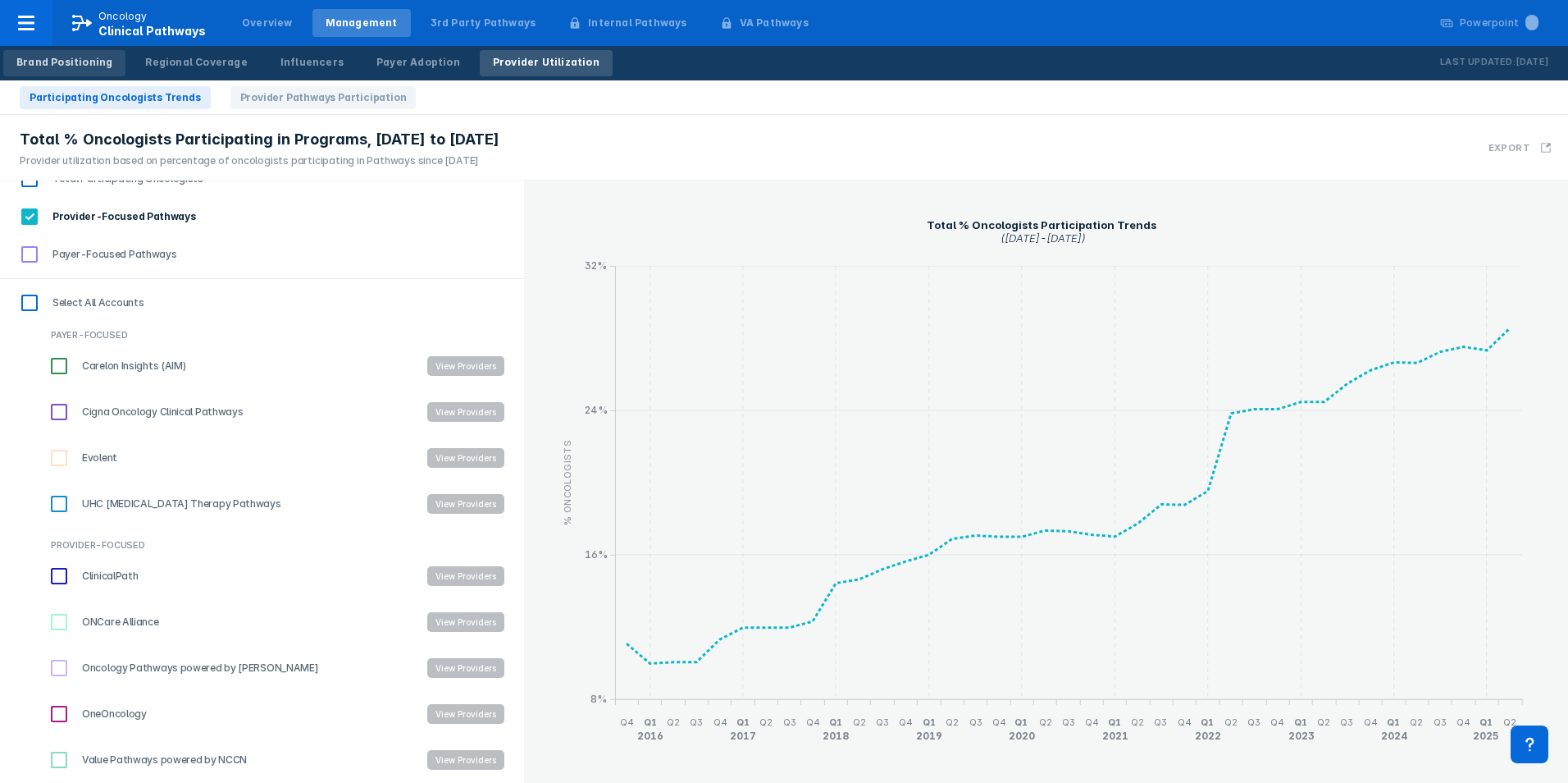
click at [51, 66] on div "Brand Positioning" at bounding box center [64, 62] width 96 height 15
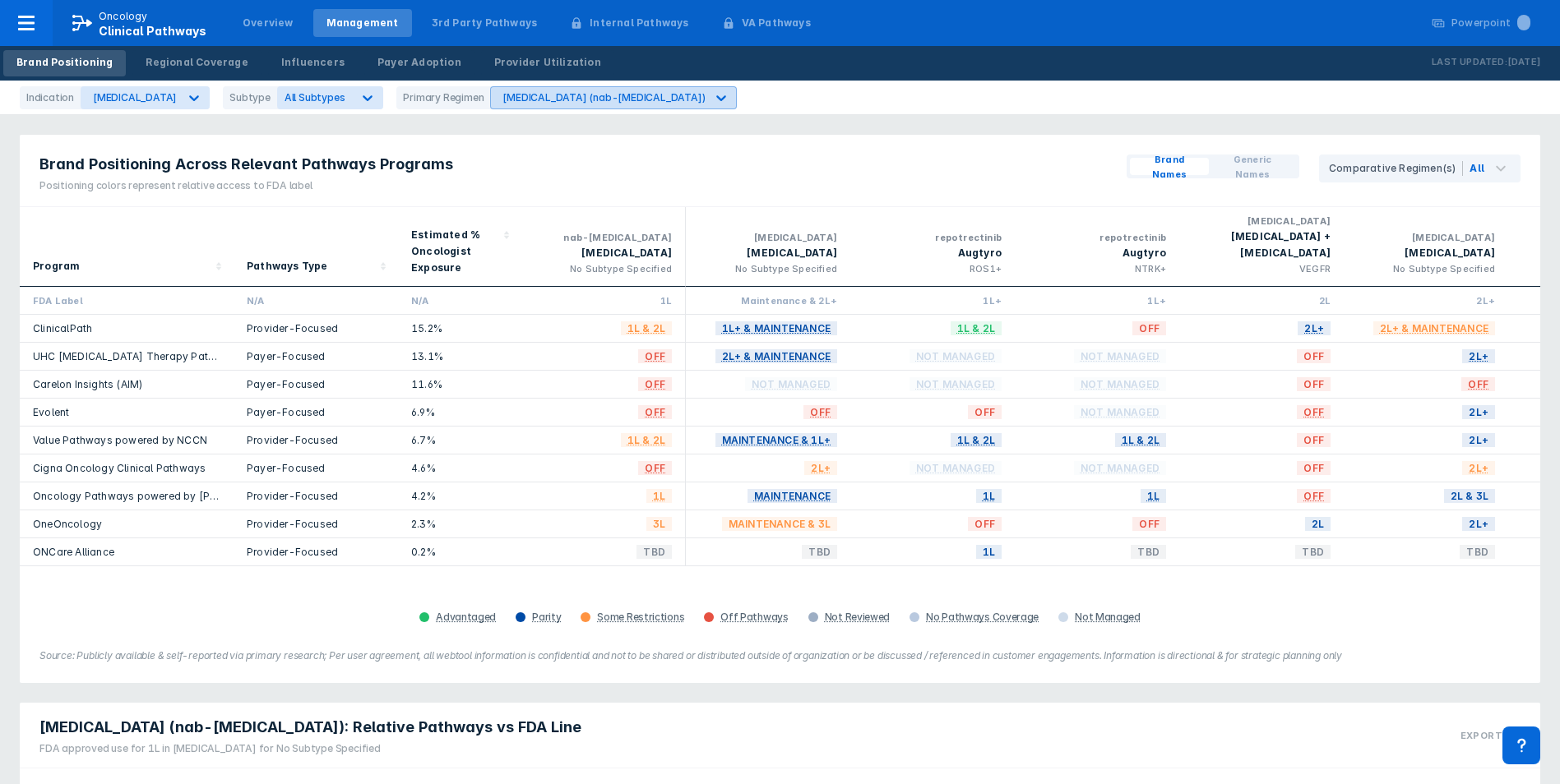
click at [503, 98] on div "Abraxane (nab-paclitaxel)" at bounding box center [604, 97] width 202 height 12
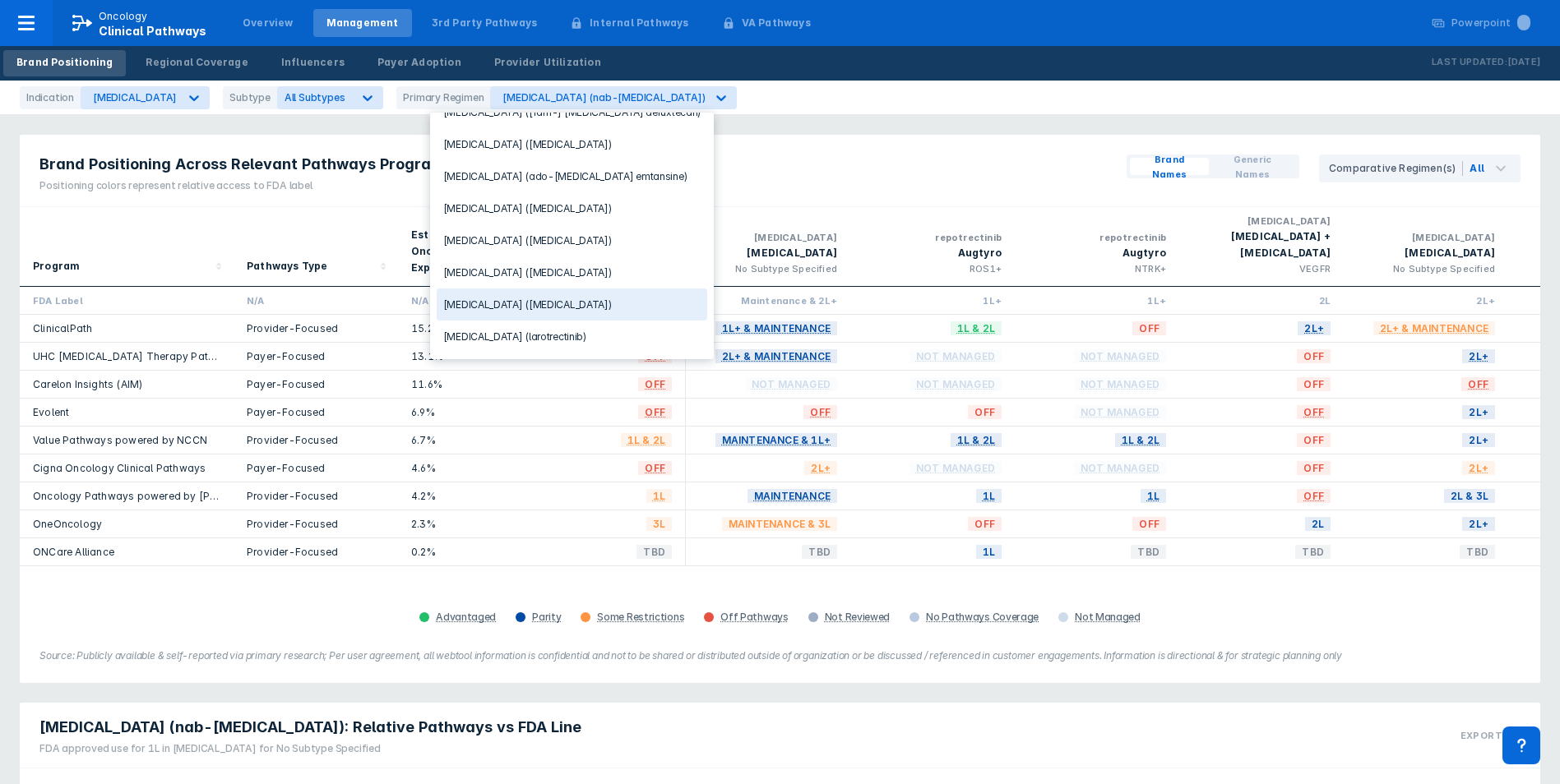
scroll to position [101, 0]
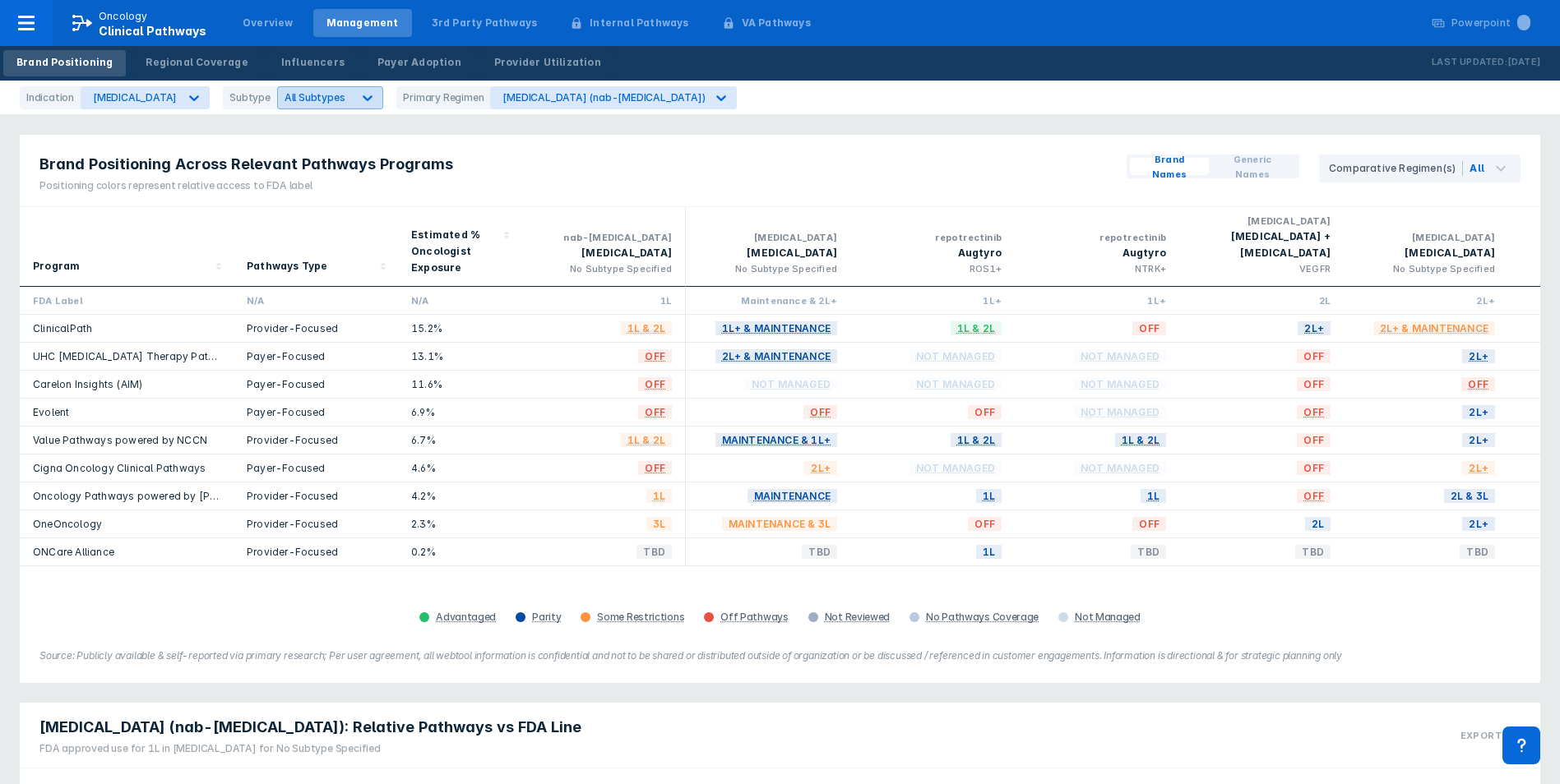
click at [359, 100] on icon at bounding box center [367, 98] width 16 height 16
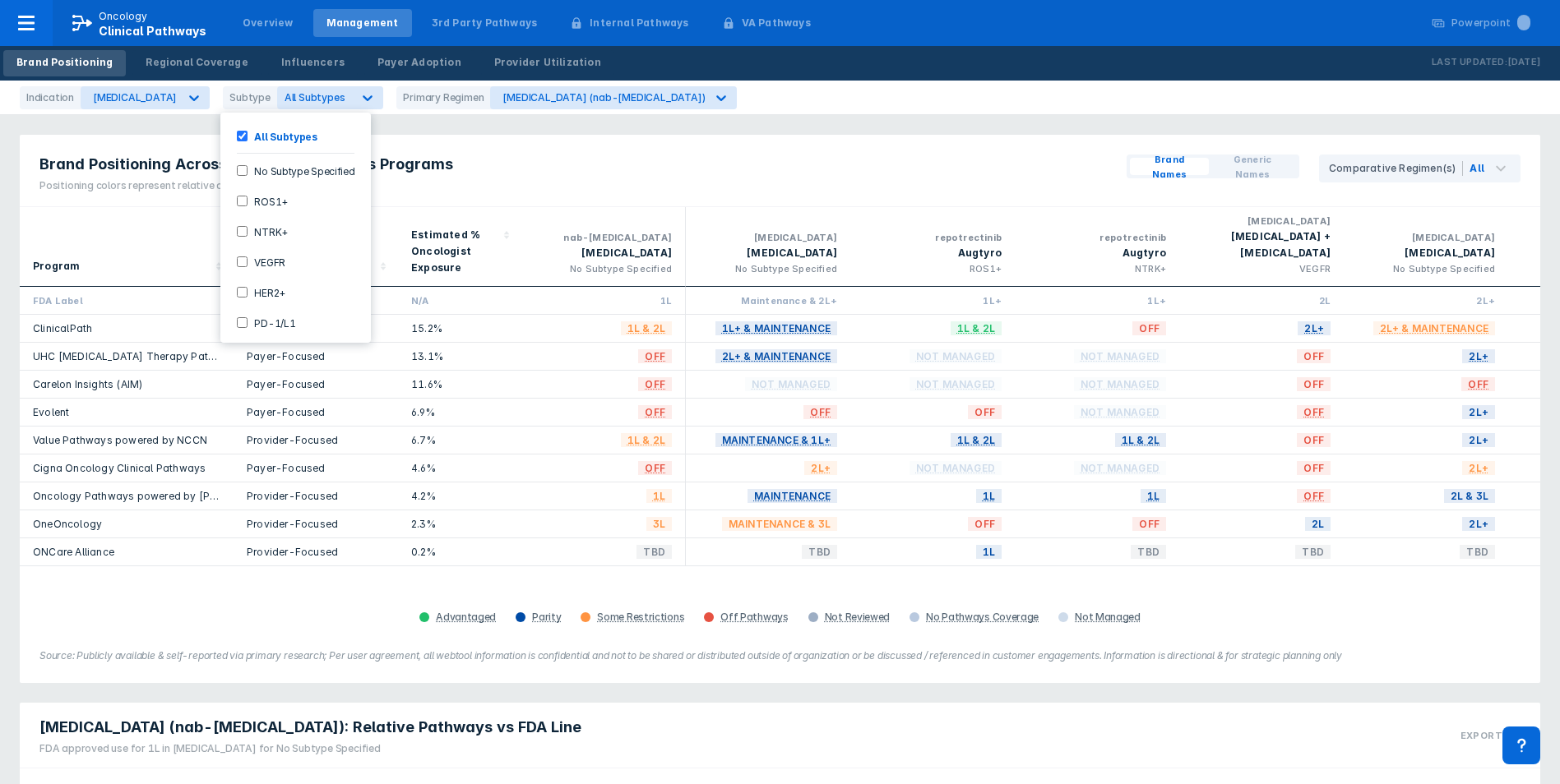
click at [267, 292] on label "HER2+" at bounding box center [267, 292] width 38 height 14
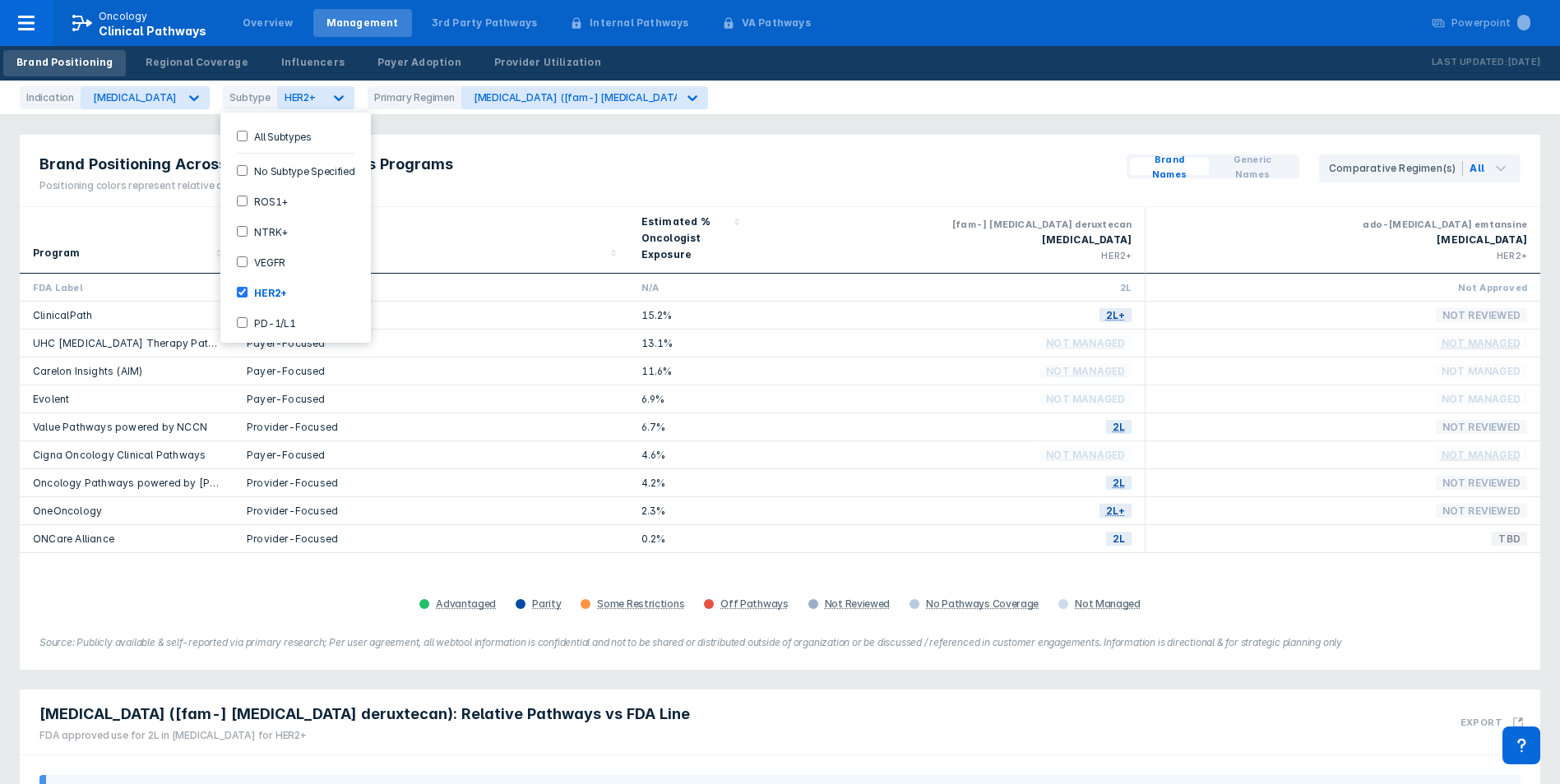
click at [486, 156] on div "Brand Positioning Across Relevant Pathways Programs Positioning colors represen…" at bounding box center [780, 171] width 1520 height 72
click at [1225, 598] on div "Advantaged Parity Some Restrictions Off Pathways Not Reviewed No Pathways Cover…" at bounding box center [780, 603] width 1500 height 23
click at [92, 644] on figcaption "Source: Publicly available & self-reported via primary research; Per user agree…" at bounding box center [780, 642] width 1481 height 15
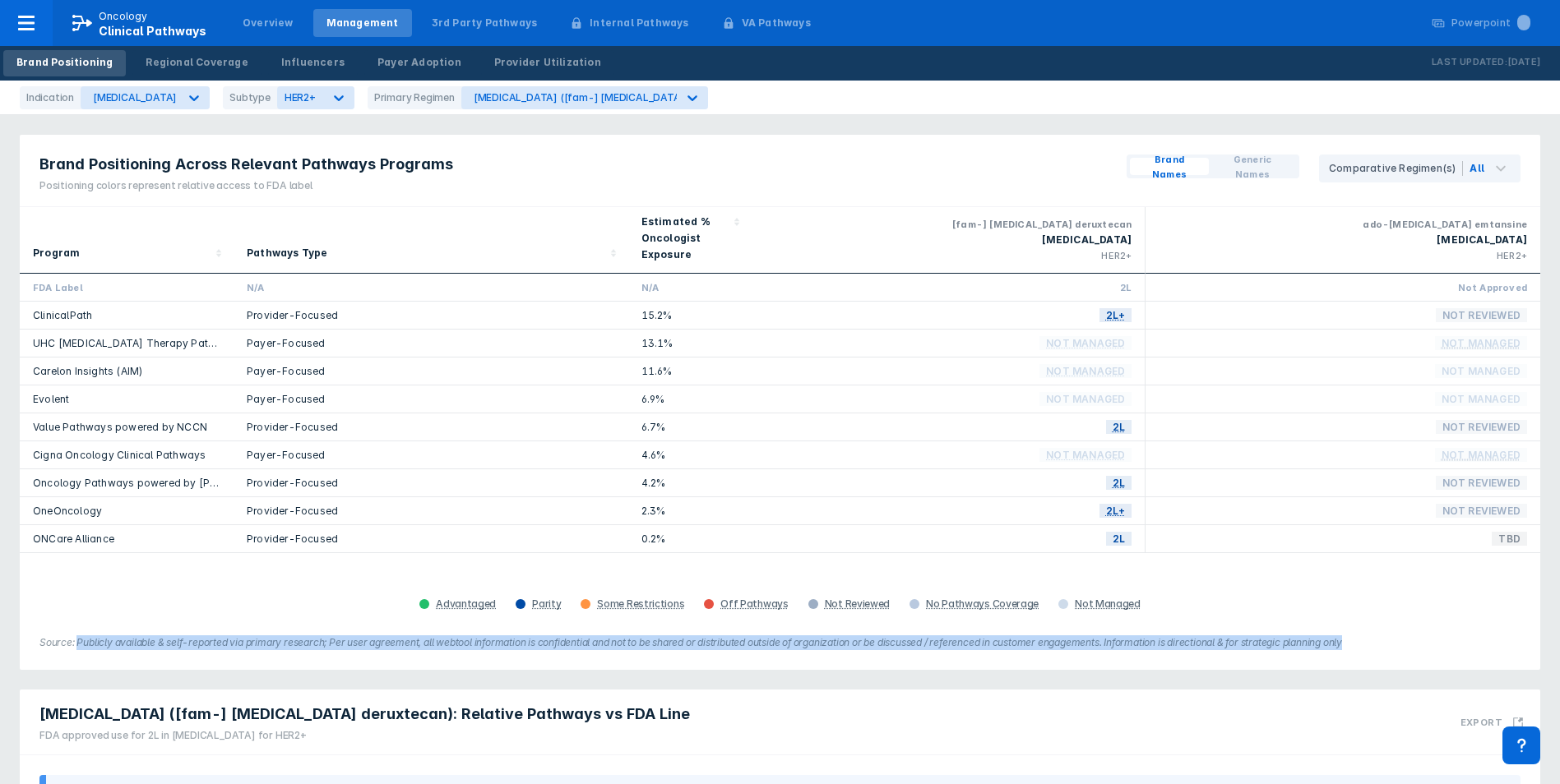
drag, startPoint x: 77, startPoint y: 642, endPoint x: 1365, endPoint y: 652, distance: 1288.0
click at [1365, 652] on div "Brand Positioning Across Relevant Pathways Programs Positioning colors represen…" at bounding box center [780, 402] width 1520 height 535
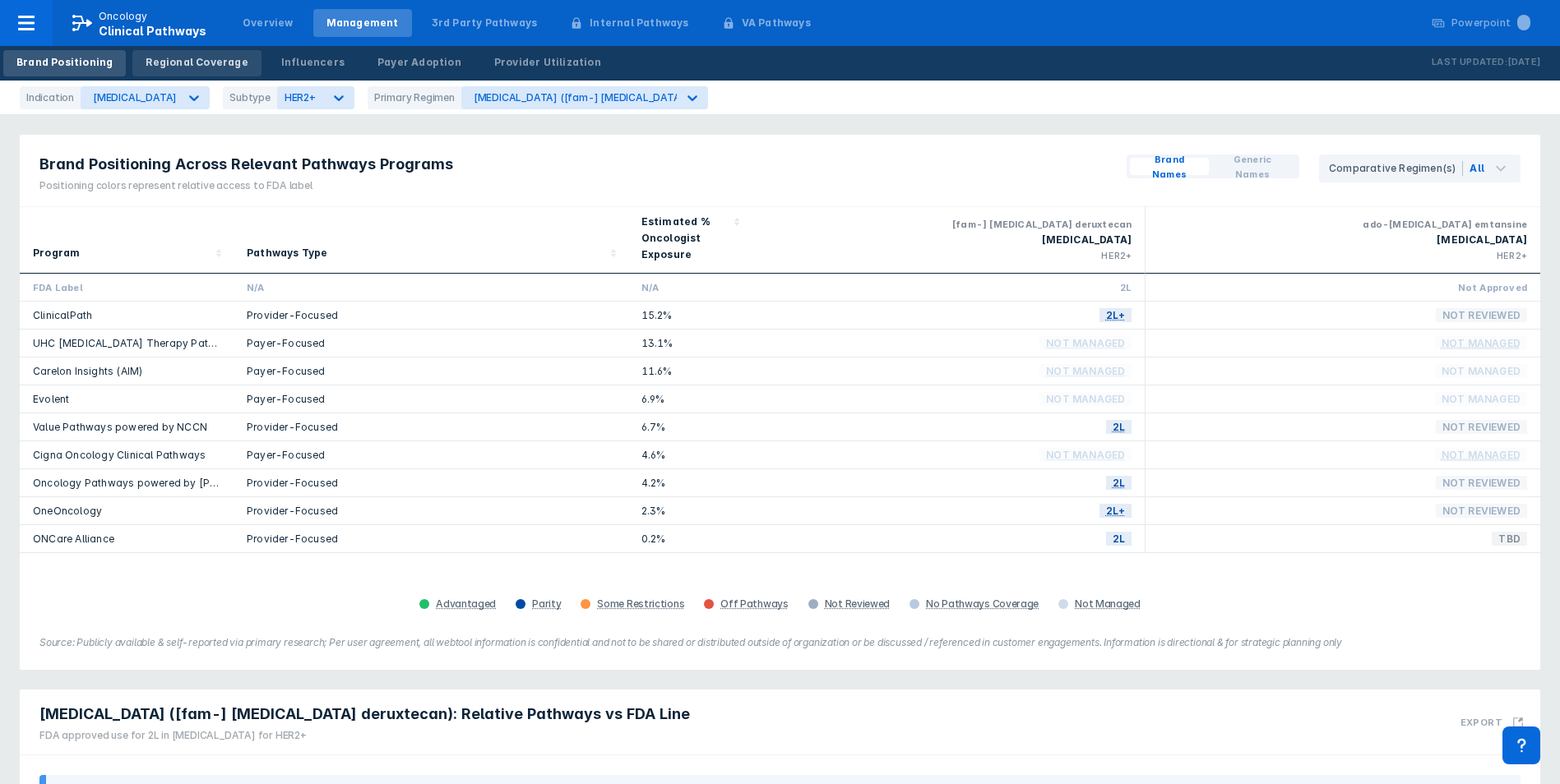
click at [195, 60] on div "Regional Coverage" at bounding box center [197, 62] width 102 height 15
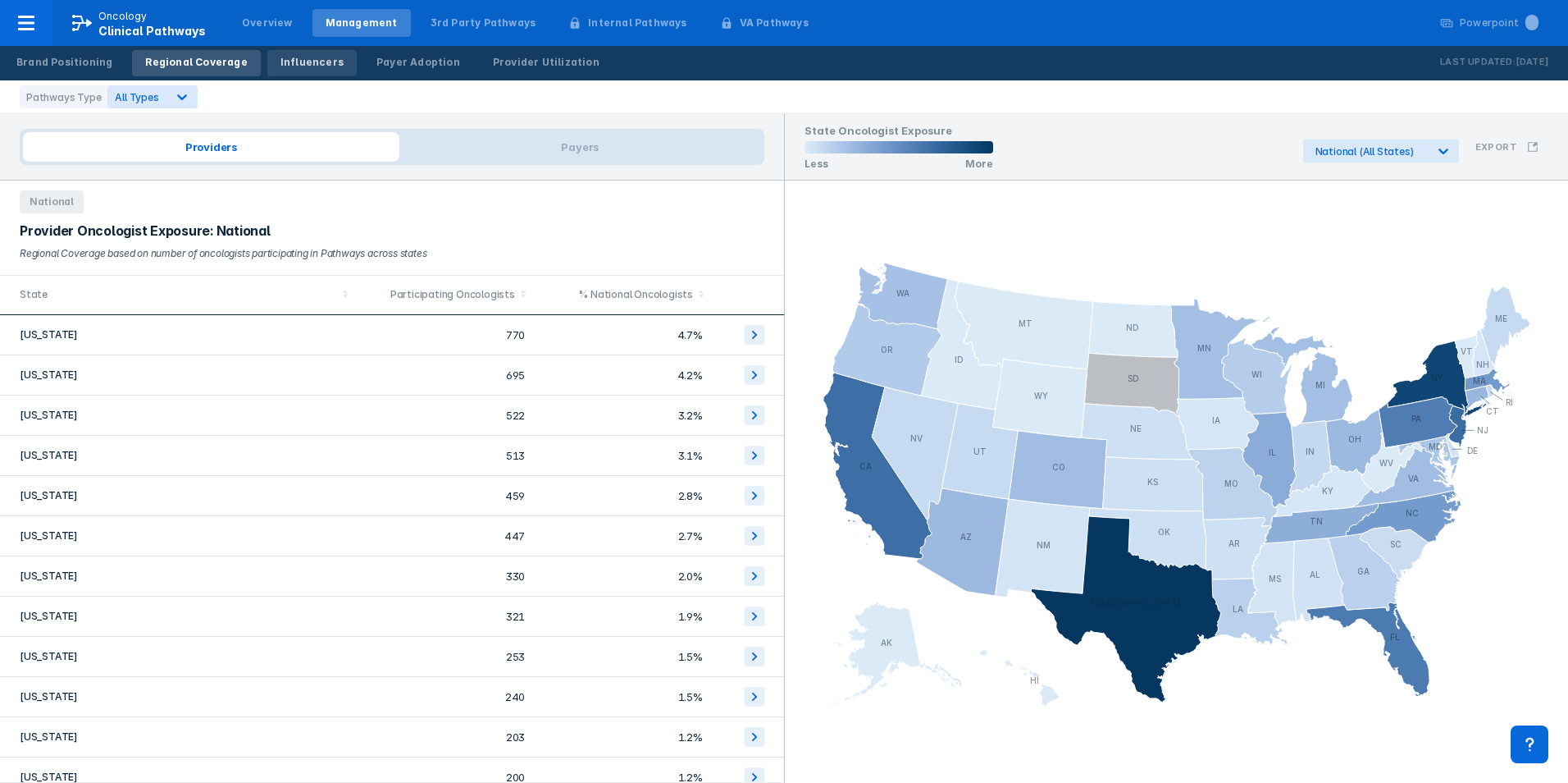
click at [297, 70] on link "Influencers" at bounding box center [312, 63] width 90 height 26
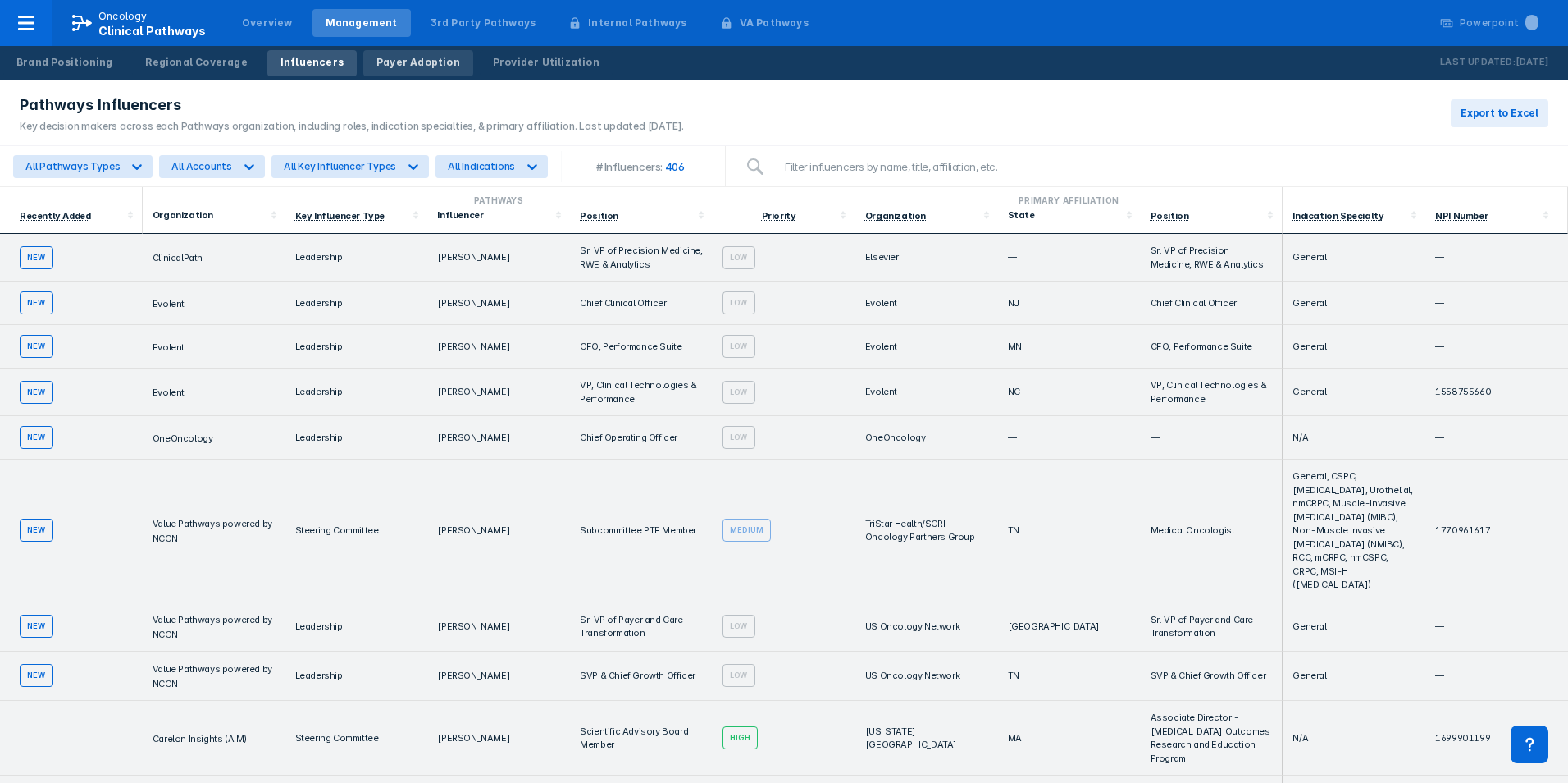
click at [398, 74] on link "Payer Adoption" at bounding box center [418, 63] width 110 height 26
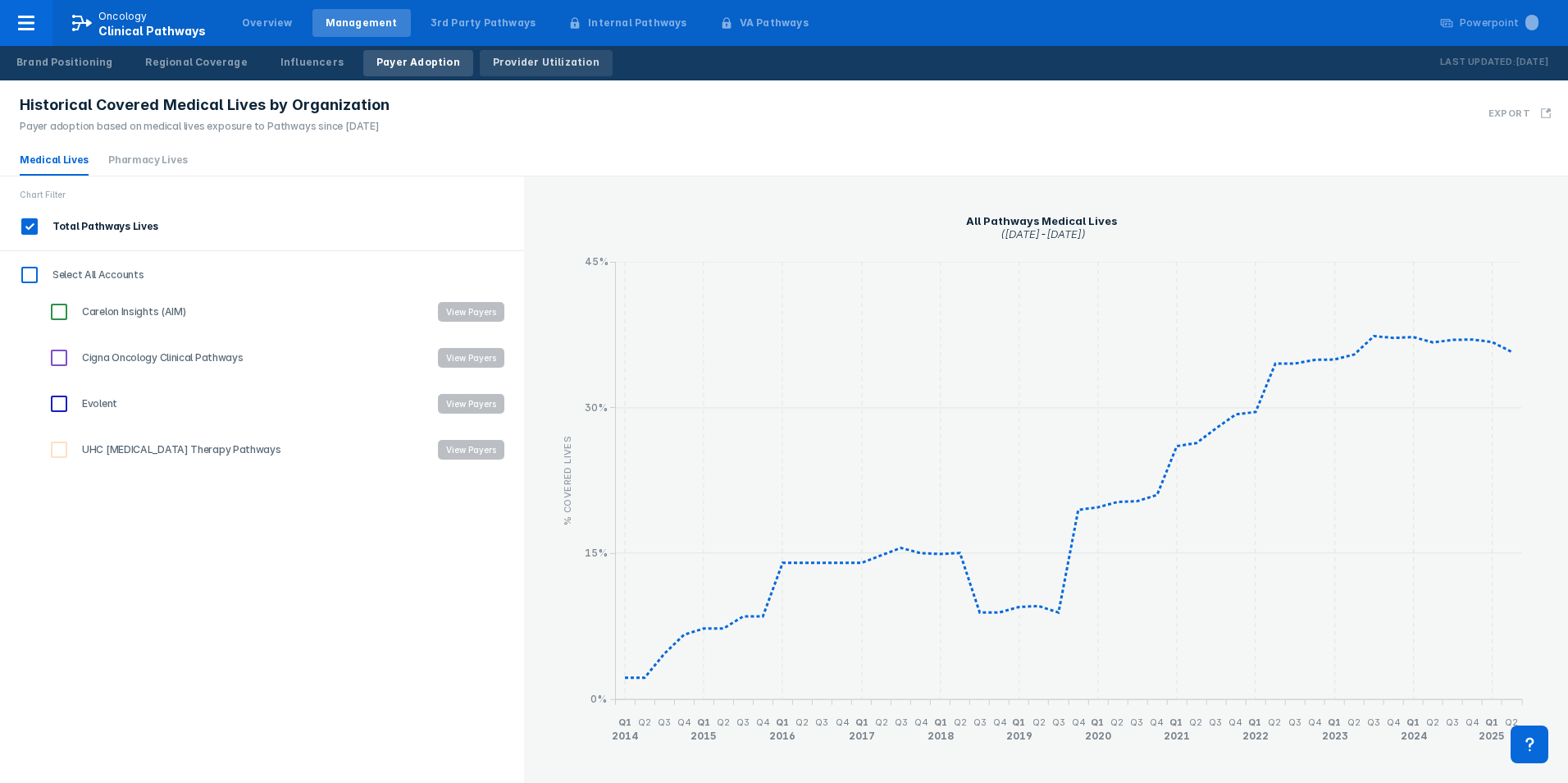
click at [509, 67] on div "Provider Utilization" at bounding box center [545, 62] width 107 height 15
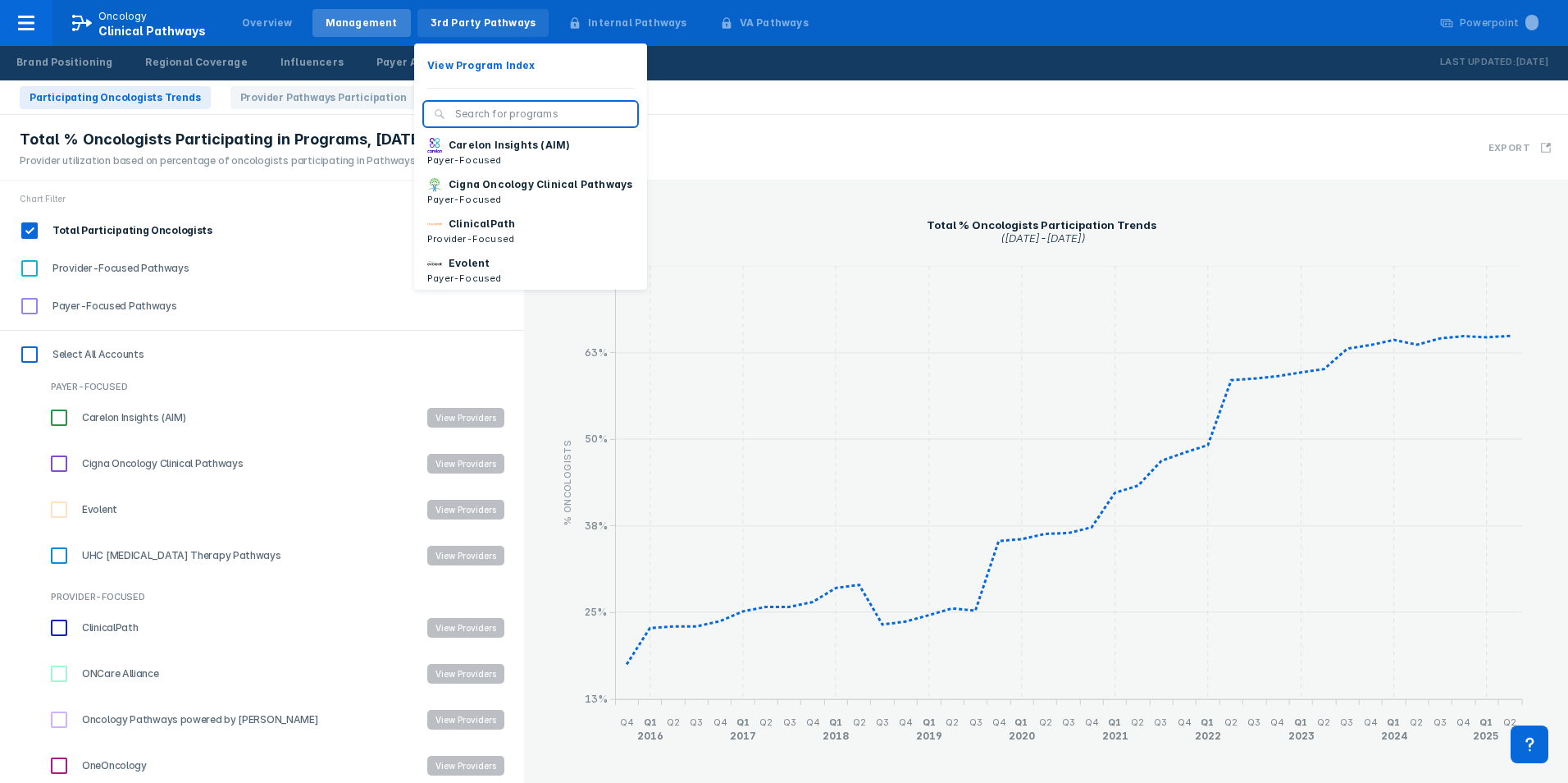
click at [452, 23] on div "3rd Party Pathways" at bounding box center [483, 23] width 106 height 15
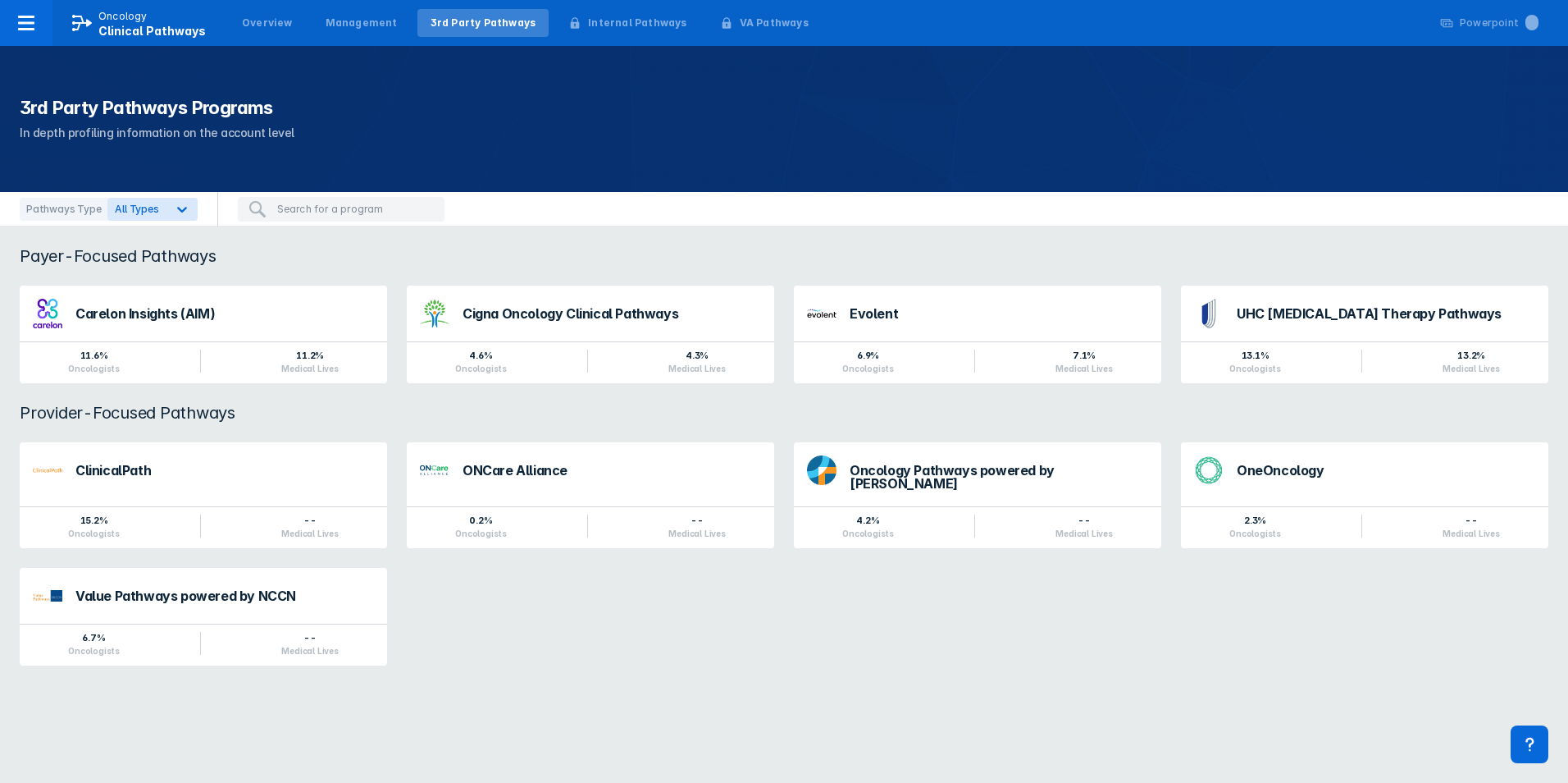
click at [914, 636] on div "ClinicalPath 15.2% Oncologists -- Medical Lives ONCare Alliance 0.2% Oncologist…" at bounding box center [784, 554] width 1548 height 242
click at [848, 668] on div "Payer-Focused Pathways Carelon Insights (AIM) 11.6% Oncologists 11.2% Medical L…" at bounding box center [784, 466] width 1568 height 479
click at [1000, 655] on div "ClinicalPath 15.2% Oncologists -- Medical Lives ONCare Alliance 0.2% Oncologist…" at bounding box center [784, 554] width 1548 height 242
click at [734, 690] on div "Payer-Focused Pathways Carelon Insights (AIM) 11.6% Oncologists 11.2% Medical L…" at bounding box center [784, 466] width 1568 height 479
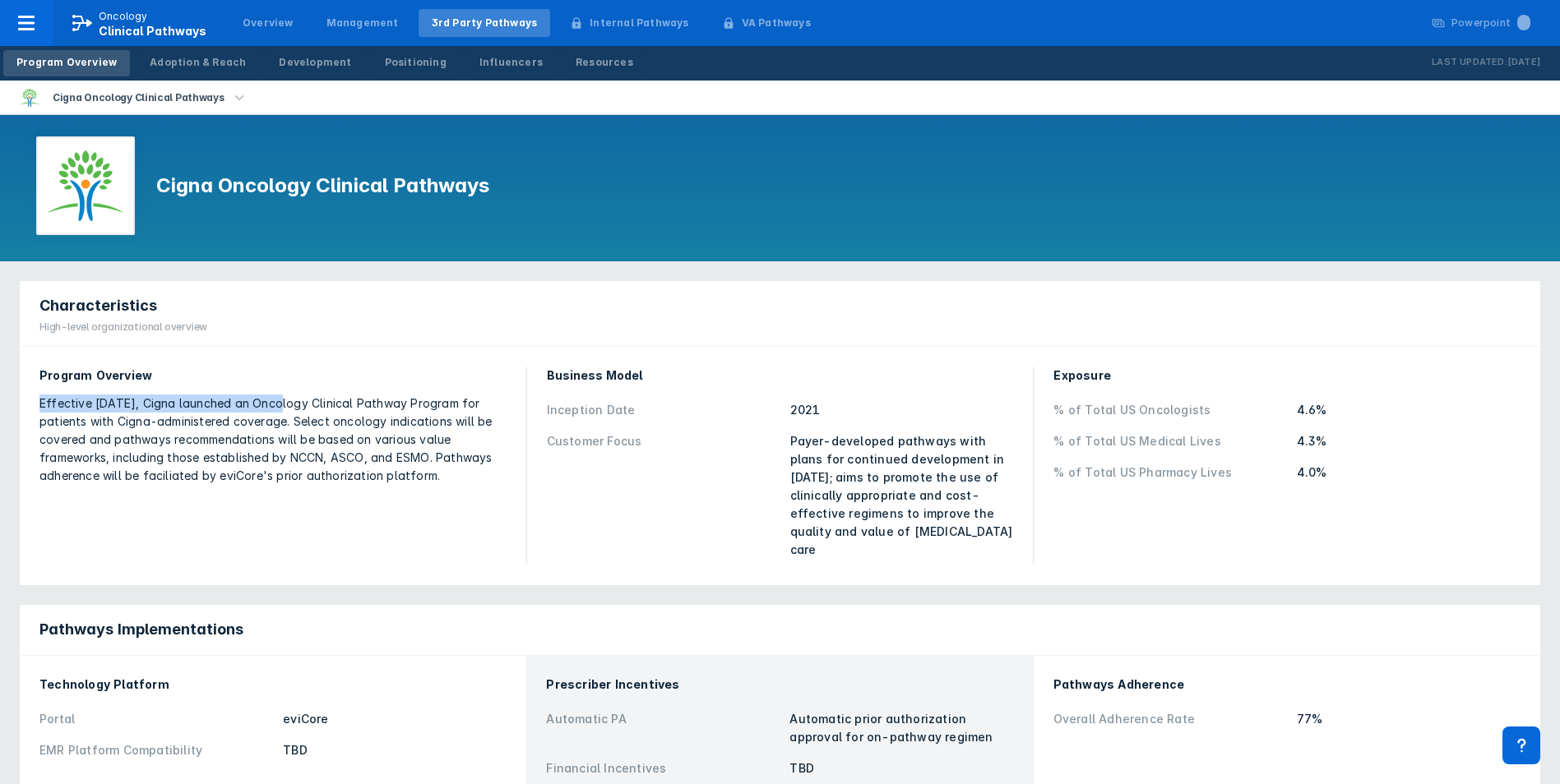
drag, startPoint x: 40, startPoint y: 403, endPoint x: 282, endPoint y: 410, distance: 242.1
click at [279, 410] on div "Effective [DATE], Cigna launched an Oncology Clinical Pathway Program for patie…" at bounding box center [272, 439] width 467 height 90
drag, startPoint x: 282, startPoint y: 410, endPoint x: 362, endPoint y: 419, distance: 80.5
click at [324, 422] on div "Effective [DATE], Cigna launched an Oncology Clinical Pathway Program for patie…" at bounding box center [272, 439] width 467 height 90
click at [623, 489] on div "Customer Focus" at bounding box center [664, 495] width 234 height 127
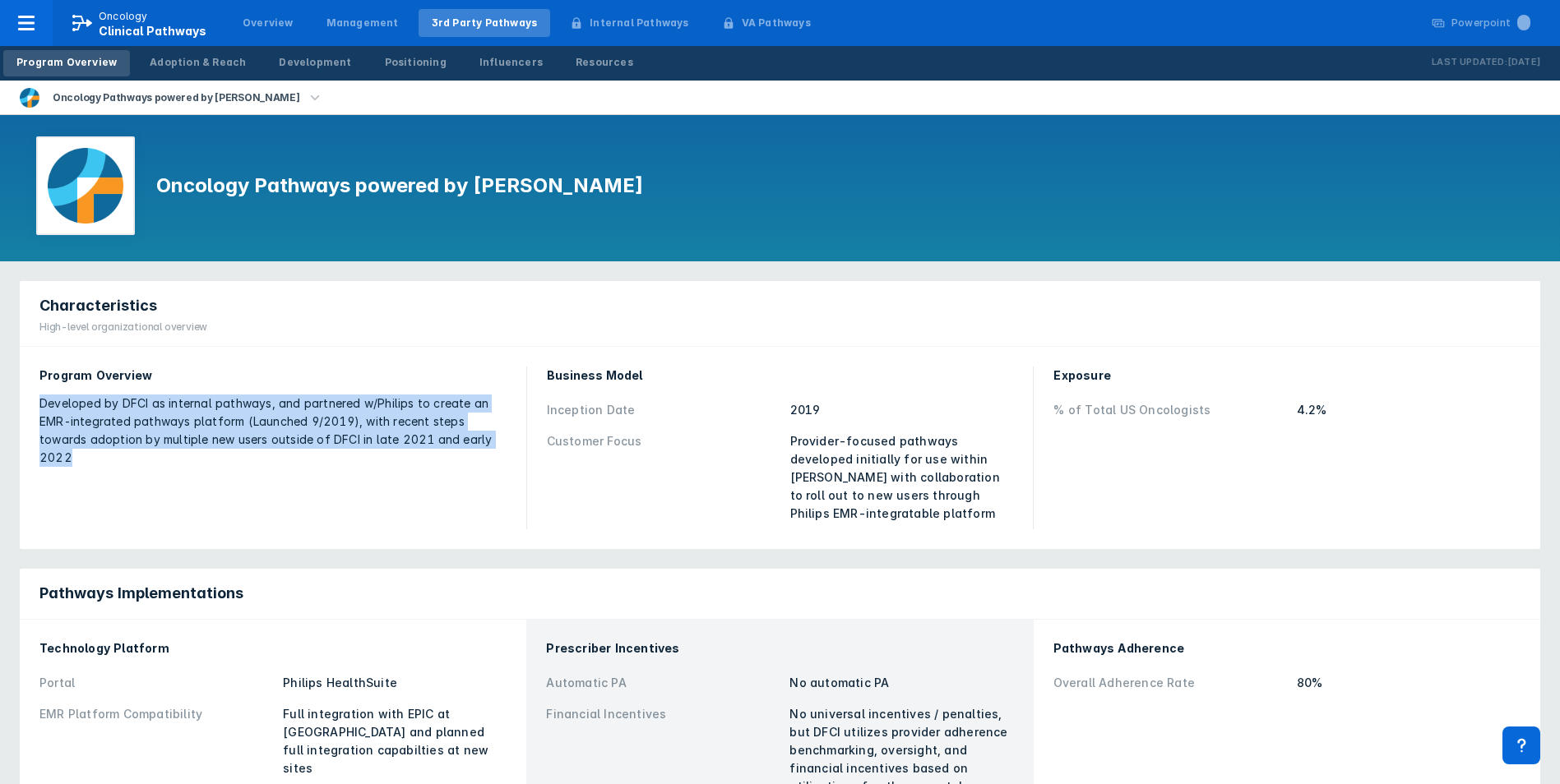
drag, startPoint x: 42, startPoint y: 404, endPoint x: 484, endPoint y: 439, distance: 443.4
click at [484, 439] on div "Developed by DFCI as internal pathways, and partnered w/Philips to create an EM…" at bounding box center [272, 430] width 467 height 72
drag, startPoint x: 484, startPoint y: 440, endPoint x: 397, endPoint y: 435, distance: 87.1
click at [397, 435] on div "Developed by DFCI as internal pathways, and partnered w/Philips to create an EM…" at bounding box center [272, 430] width 467 height 72
